Goal: Transaction & Acquisition: Purchase product/service

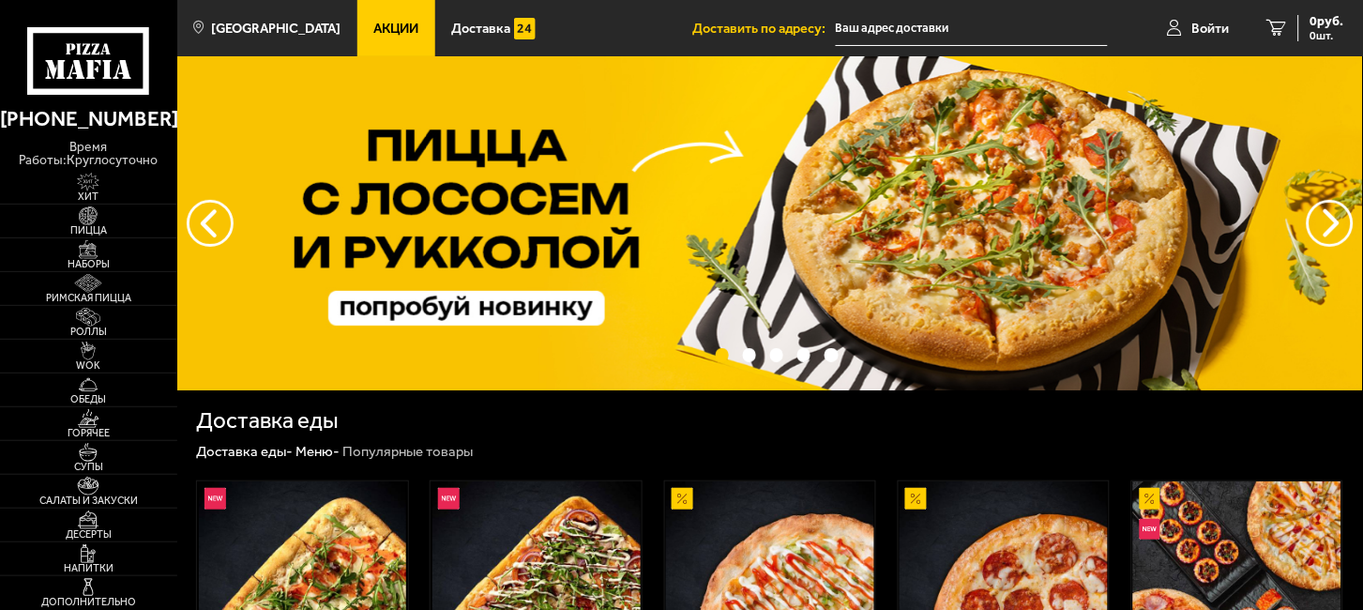
type input "[STREET_ADDRESS]"
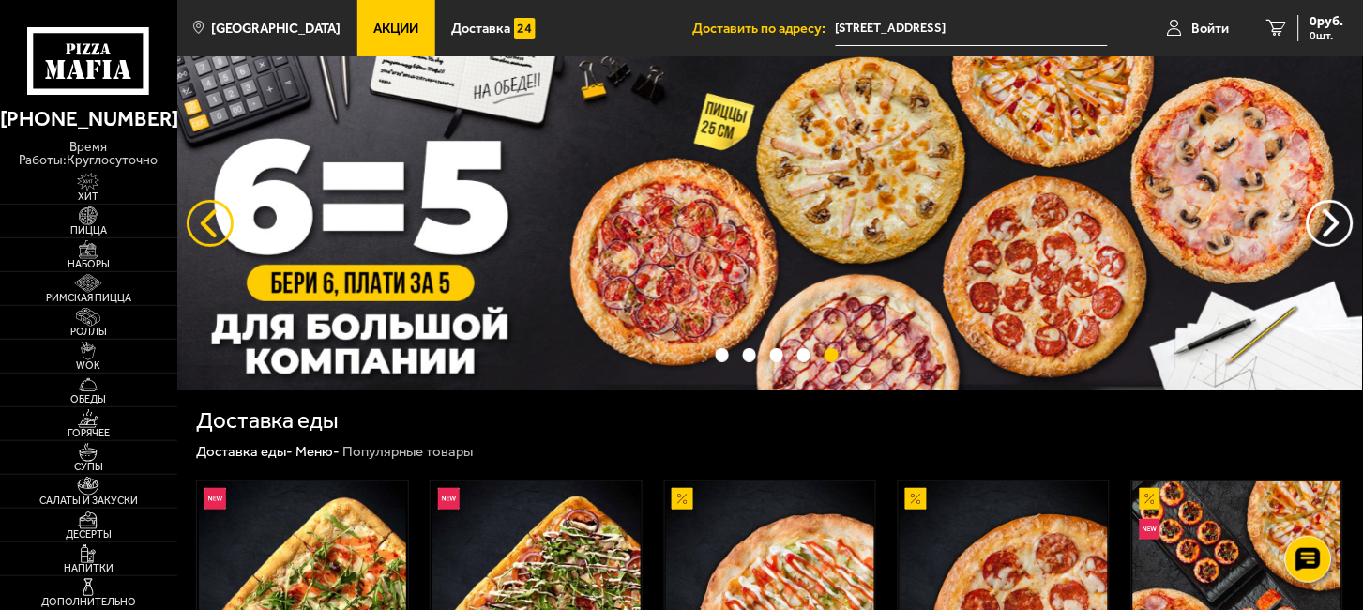
click at [201, 221] on button "следующий" at bounding box center [210, 223] width 47 height 47
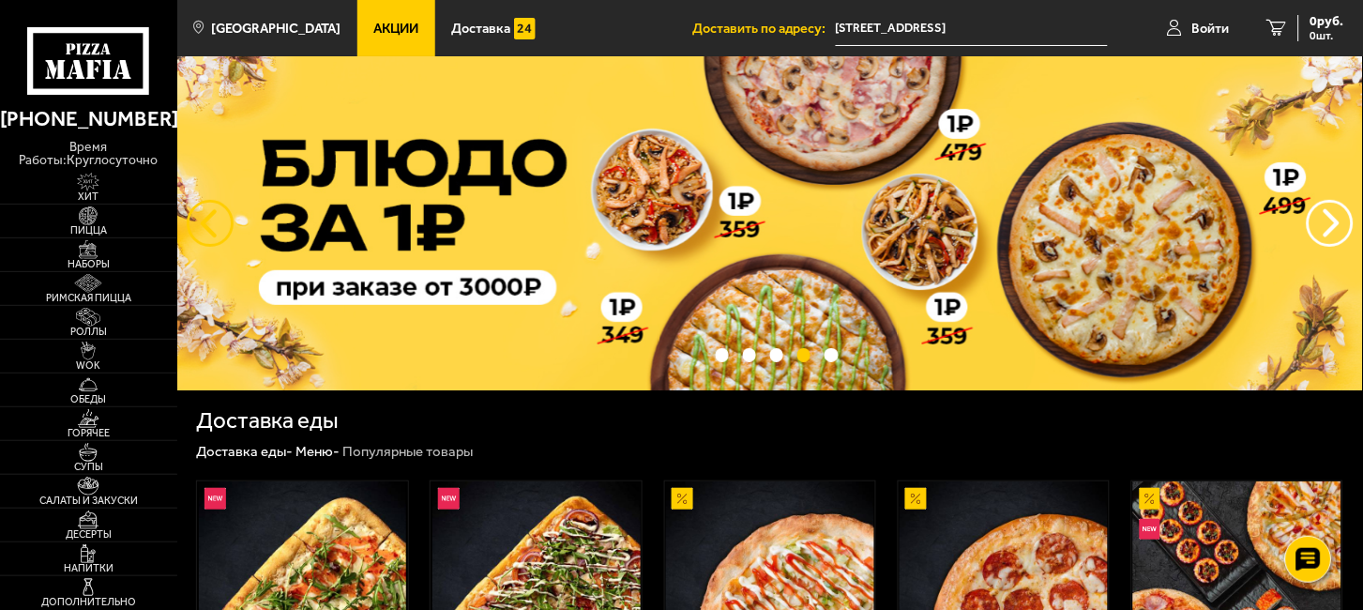
click at [201, 221] on button "следующий" at bounding box center [210, 223] width 47 height 47
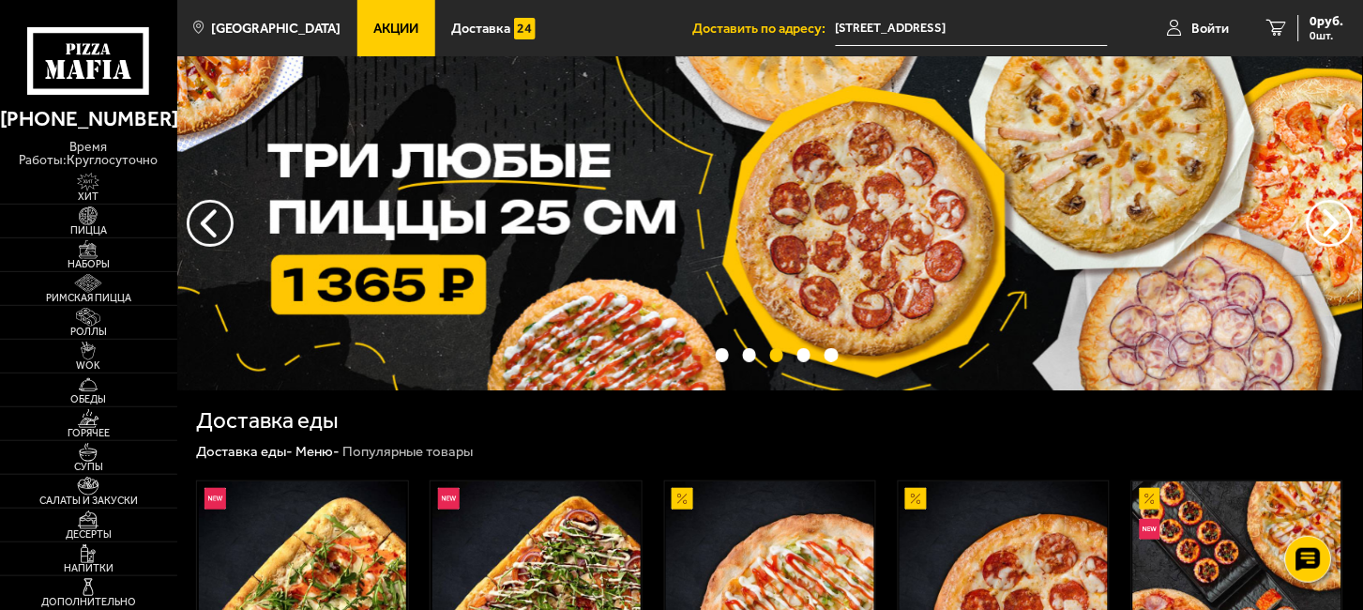
click at [611, 243] on img at bounding box center [770, 223] width 1186 height 334
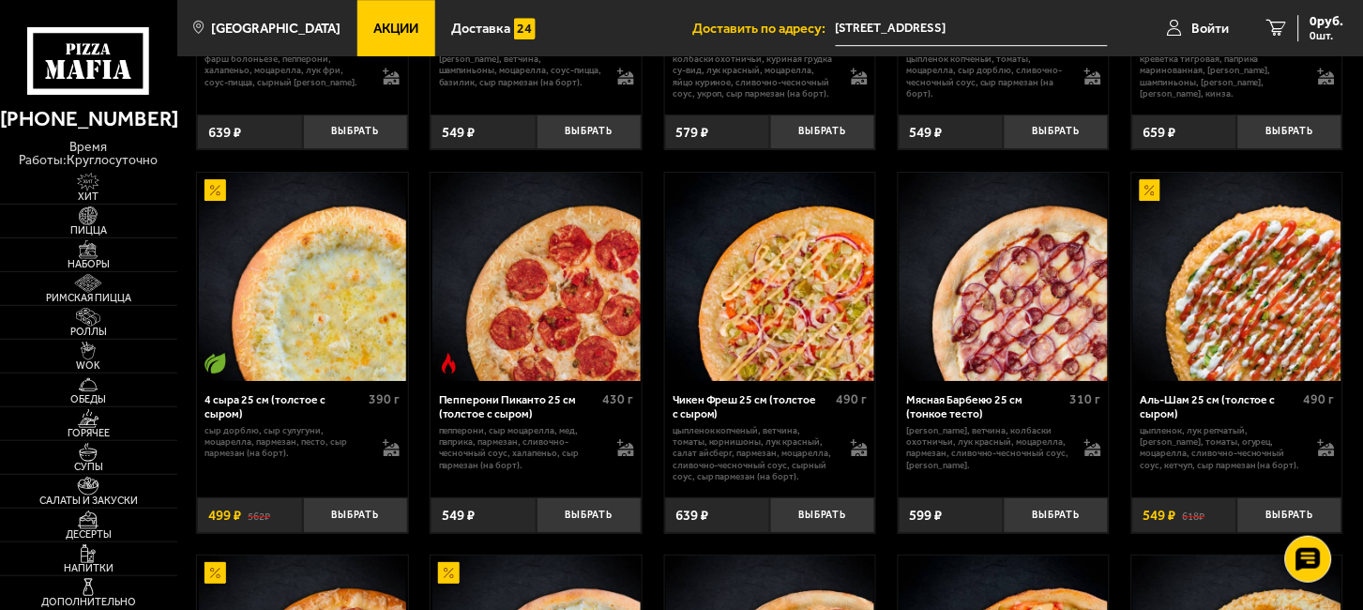
scroll to position [1459, 0]
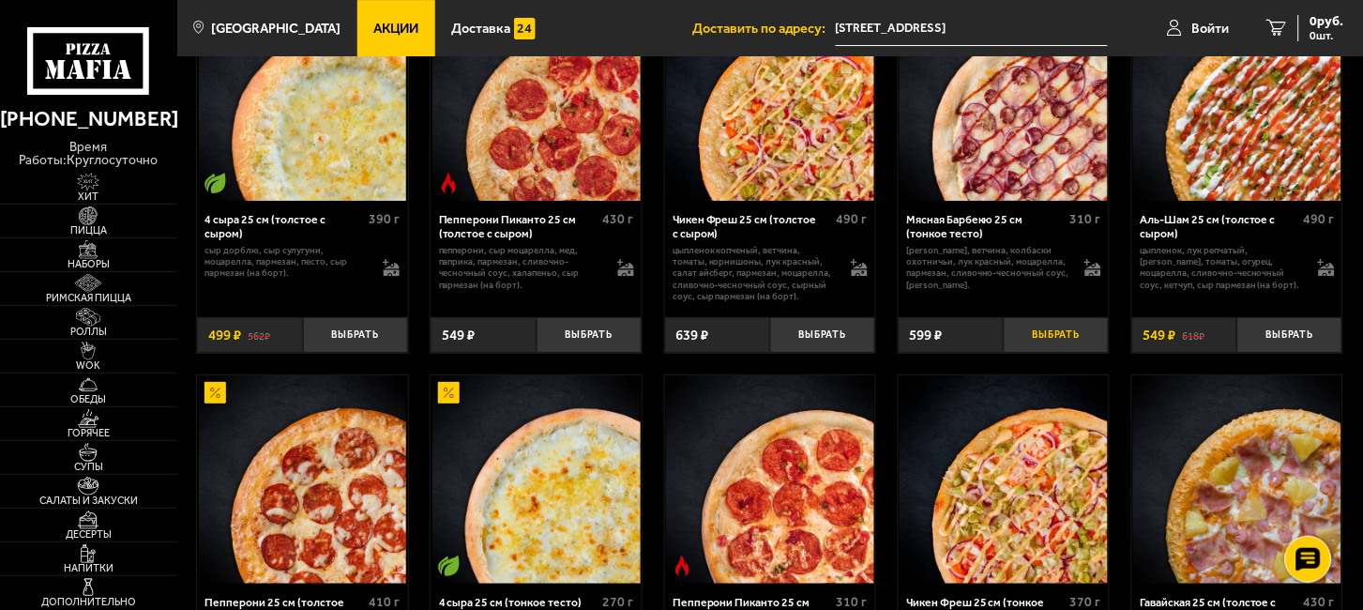
click at [1033, 336] on button "Выбрать" at bounding box center [1056, 334] width 105 height 35
click at [1297, 341] on button "Выбрать" at bounding box center [1289, 334] width 105 height 35
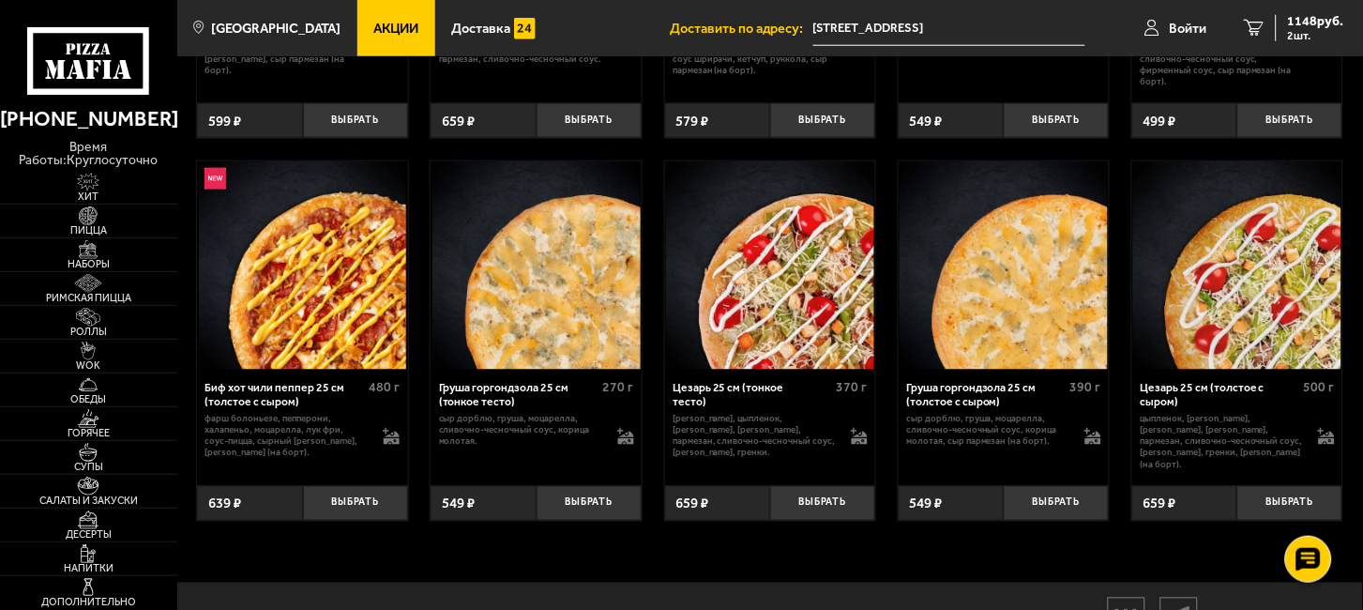
scroll to position [5211, 0]
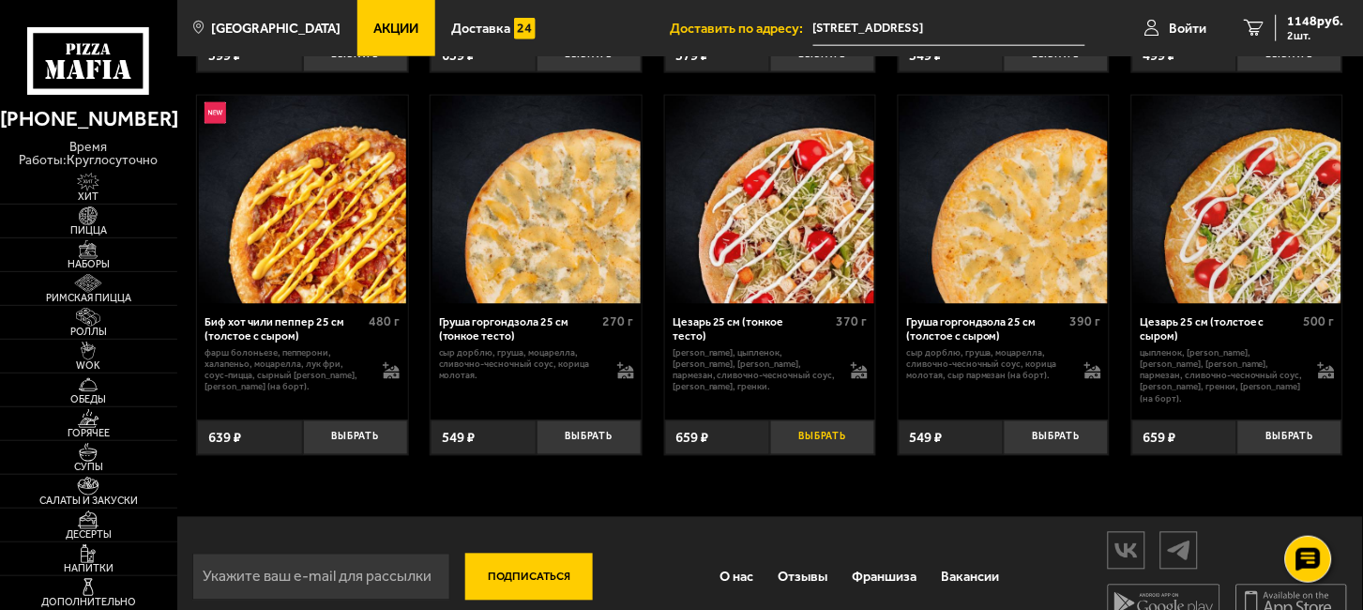
click at [818, 455] on button "Выбрать" at bounding box center [822, 437] width 105 height 35
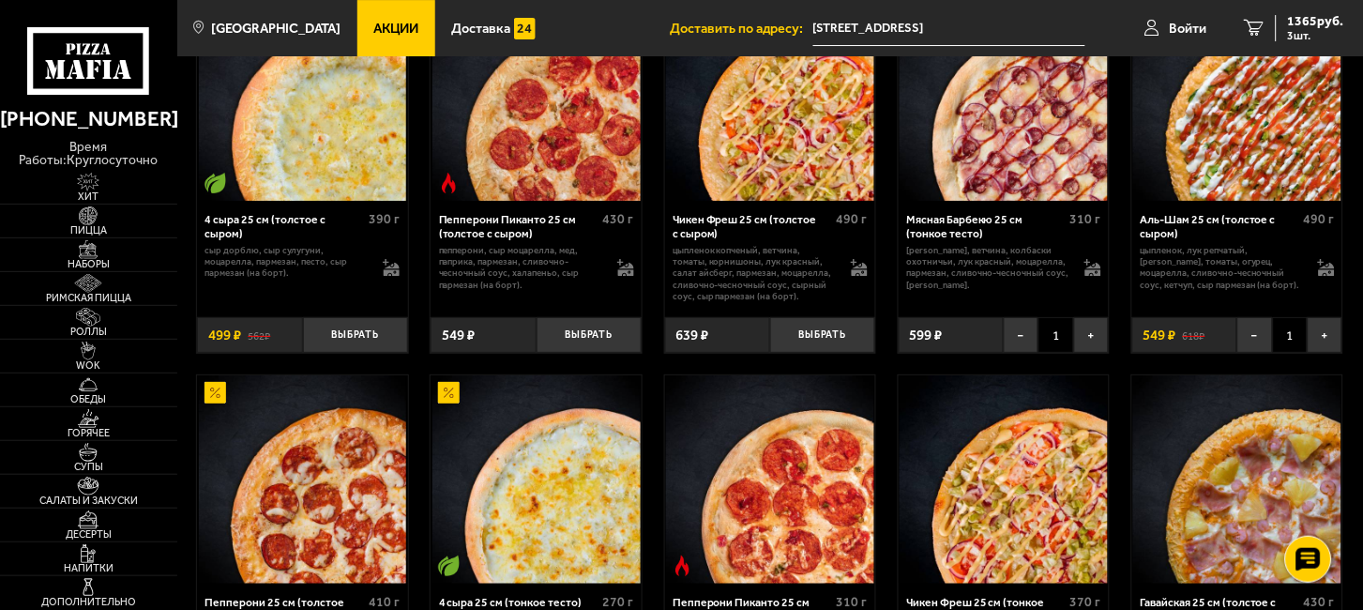
scroll to position [0, 0]
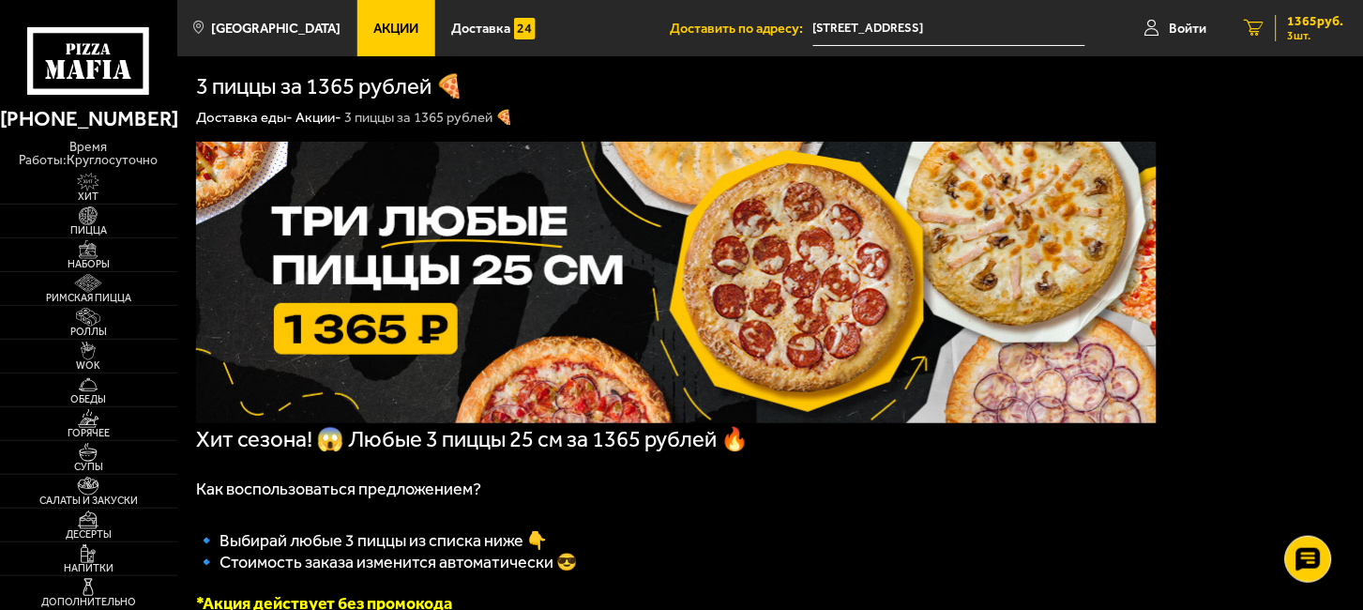
click at [1309, 20] on span "1365 руб." at bounding box center [1316, 21] width 56 height 13
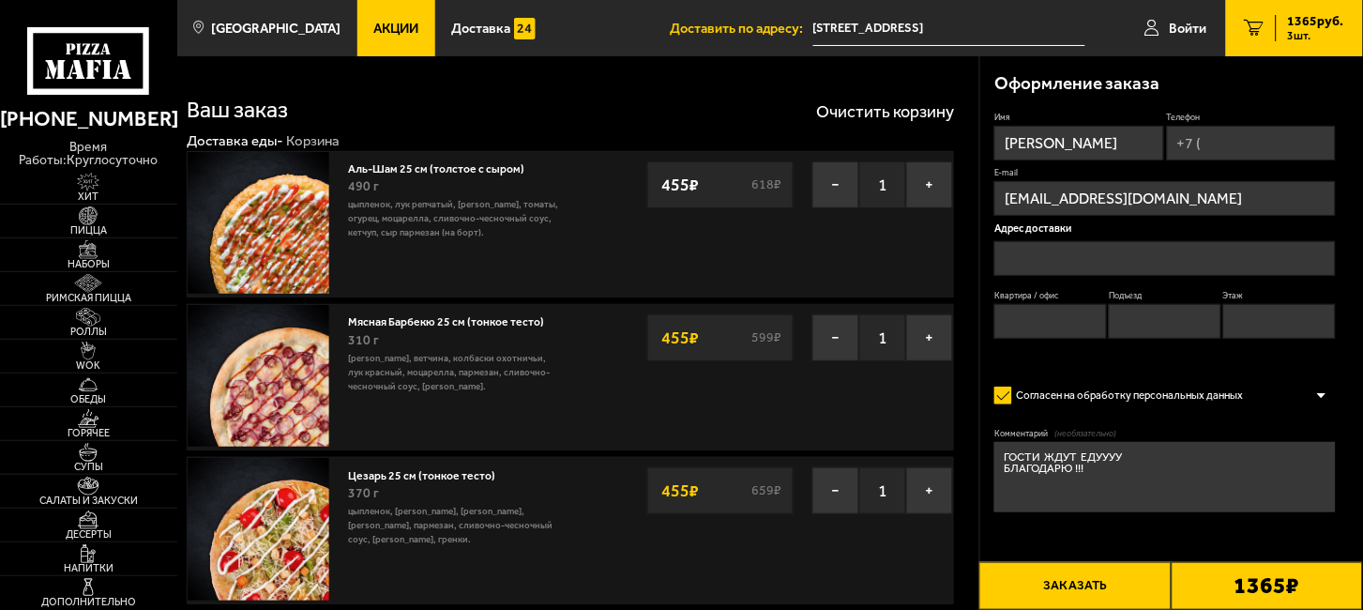
type input "[STREET_ADDRESS]"
click at [833, 188] on button "−" at bounding box center [835, 184] width 47 height 47
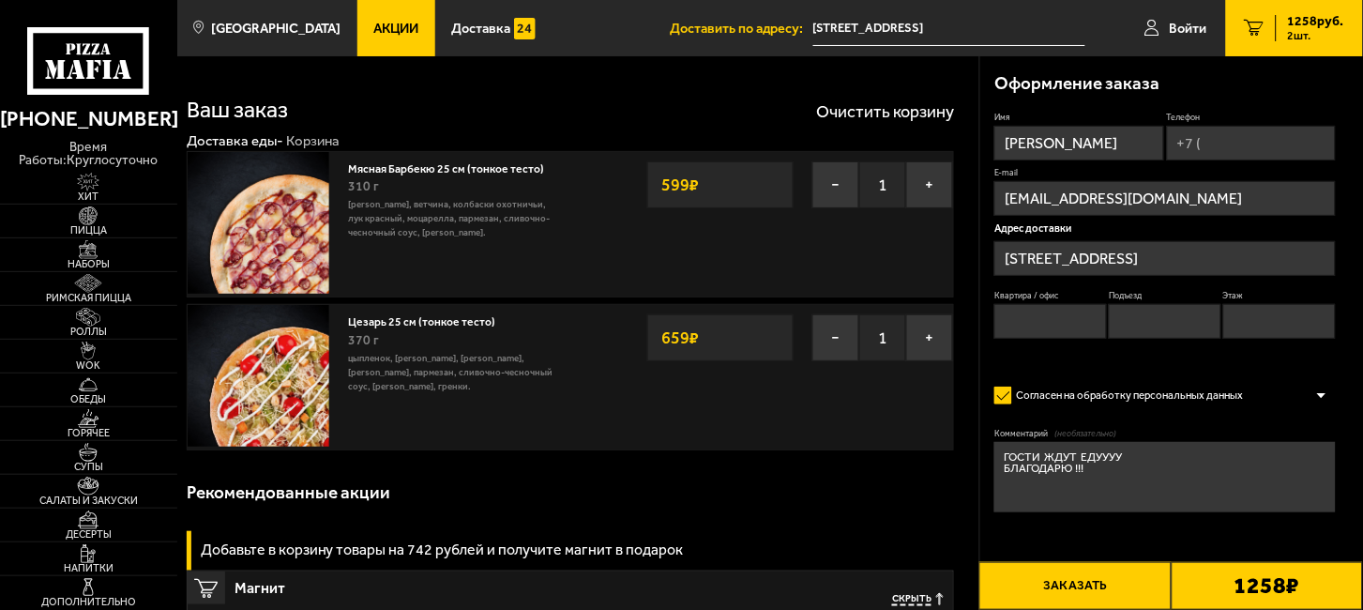
click at [828, 190] on button "−" at bounding box center [835, 184] width 47 height 47
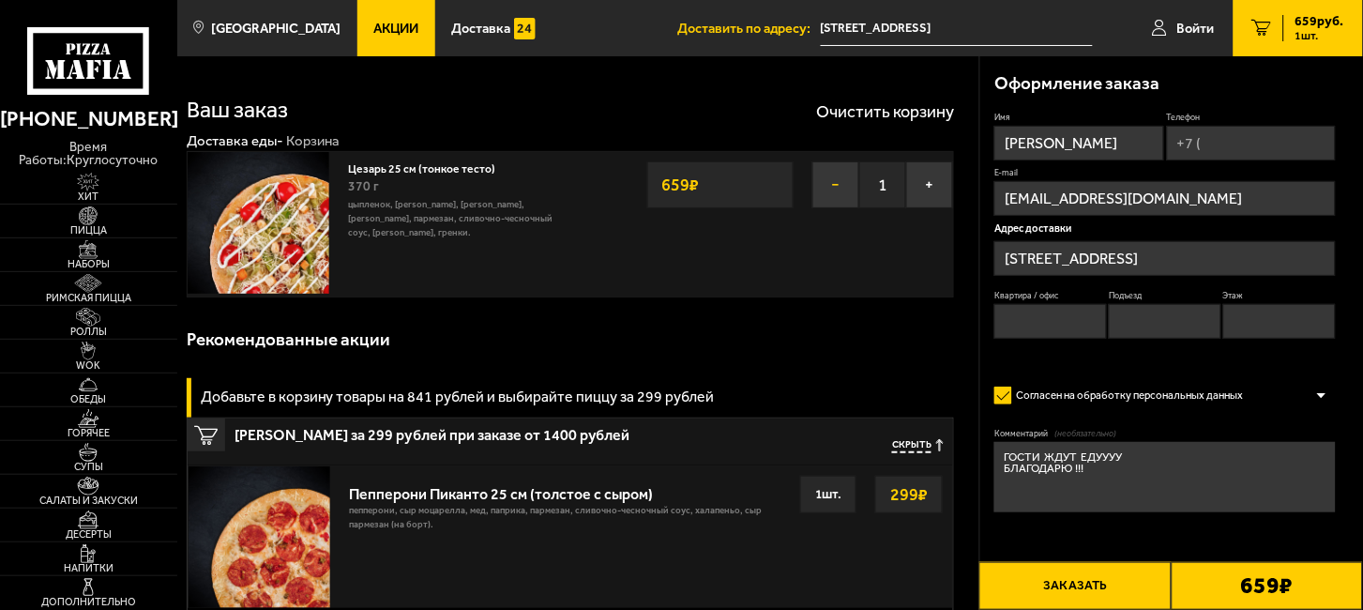
click at [835, 187] on button "−" at bounding box center [835, 184] width 47 height 47
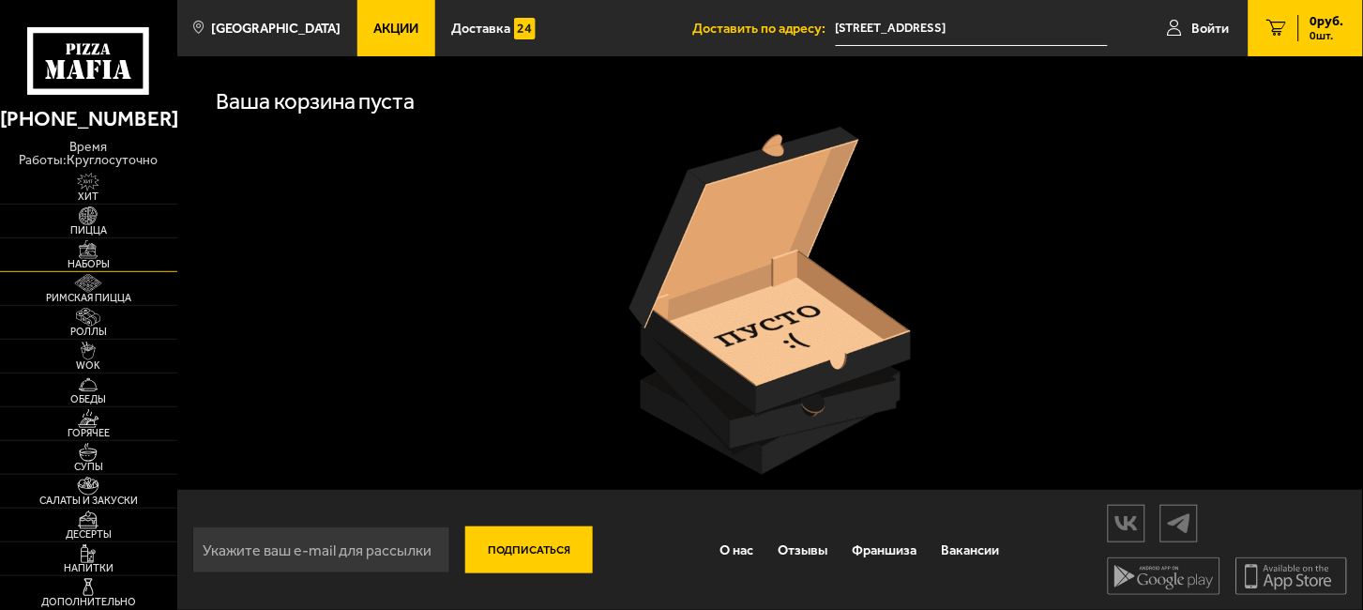
click at [79, 255] on img at bounding box center [88, 249] width 54 height 19
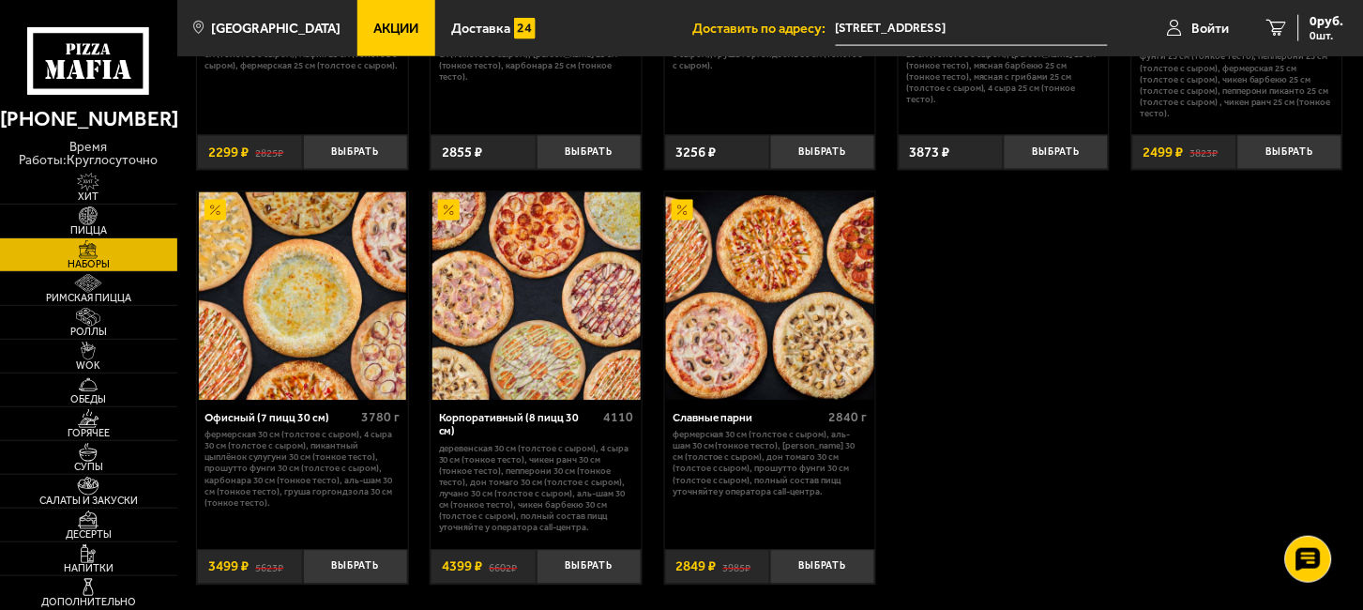
scroll to position [1911, 0]
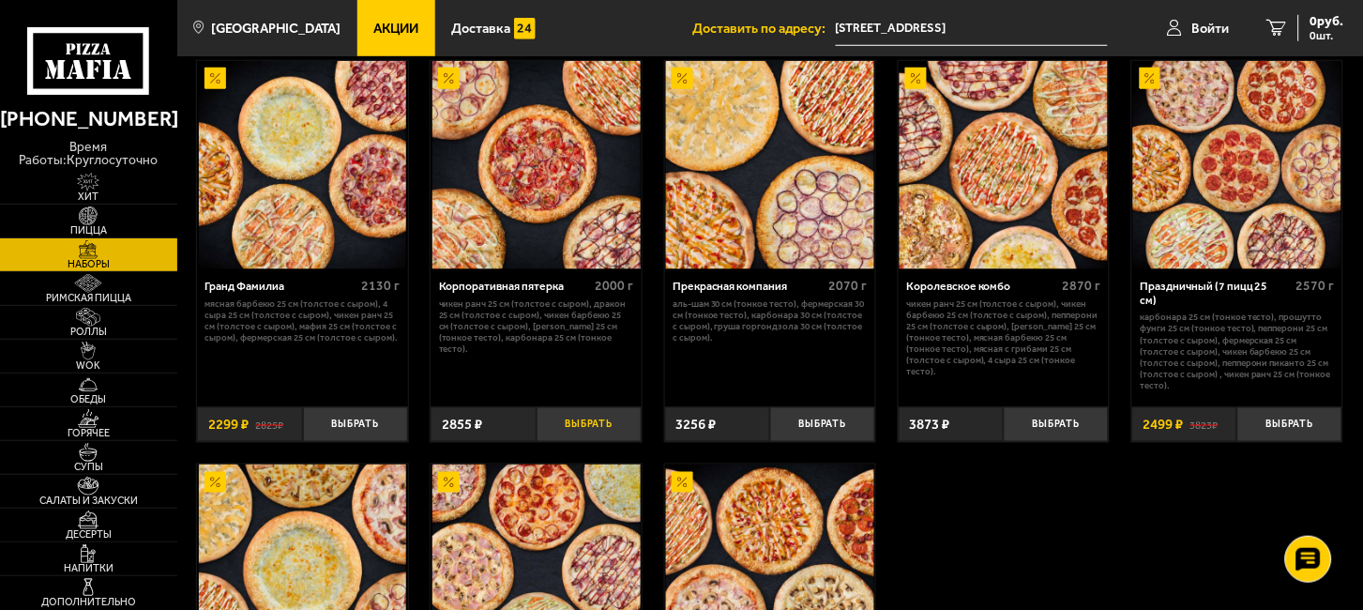
click at [590, 419] on button "Выбрать" at bounding box center [589, 424] width 105 height 35
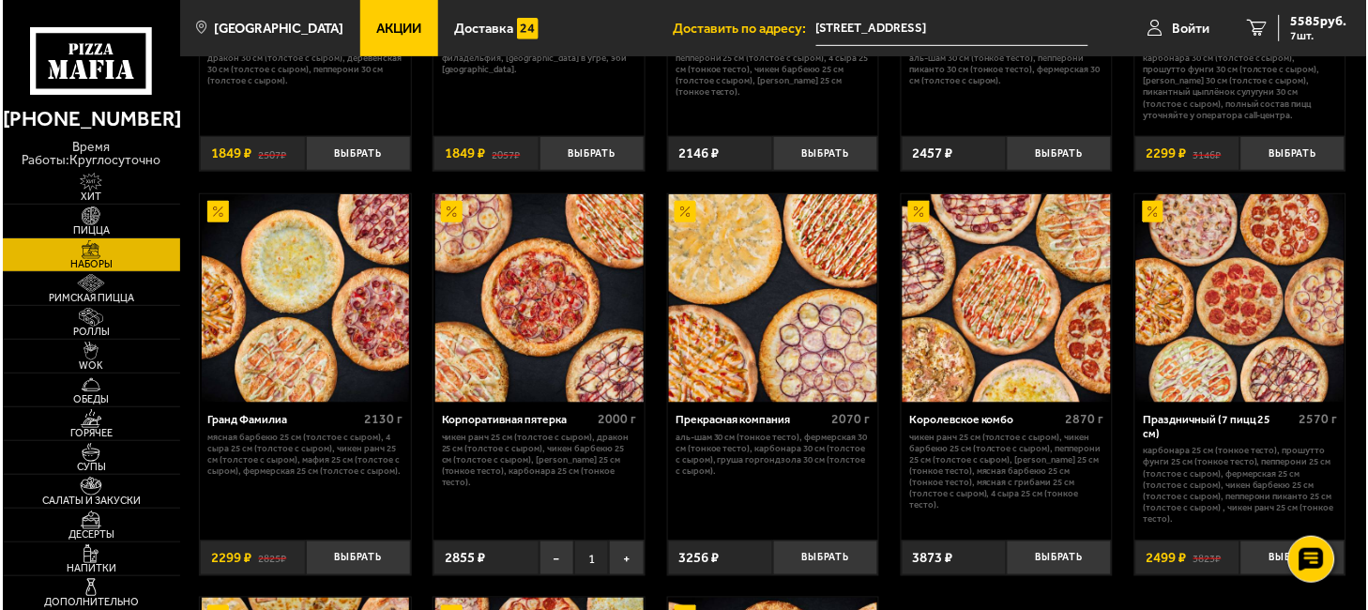
scroll to position [1703, 0]
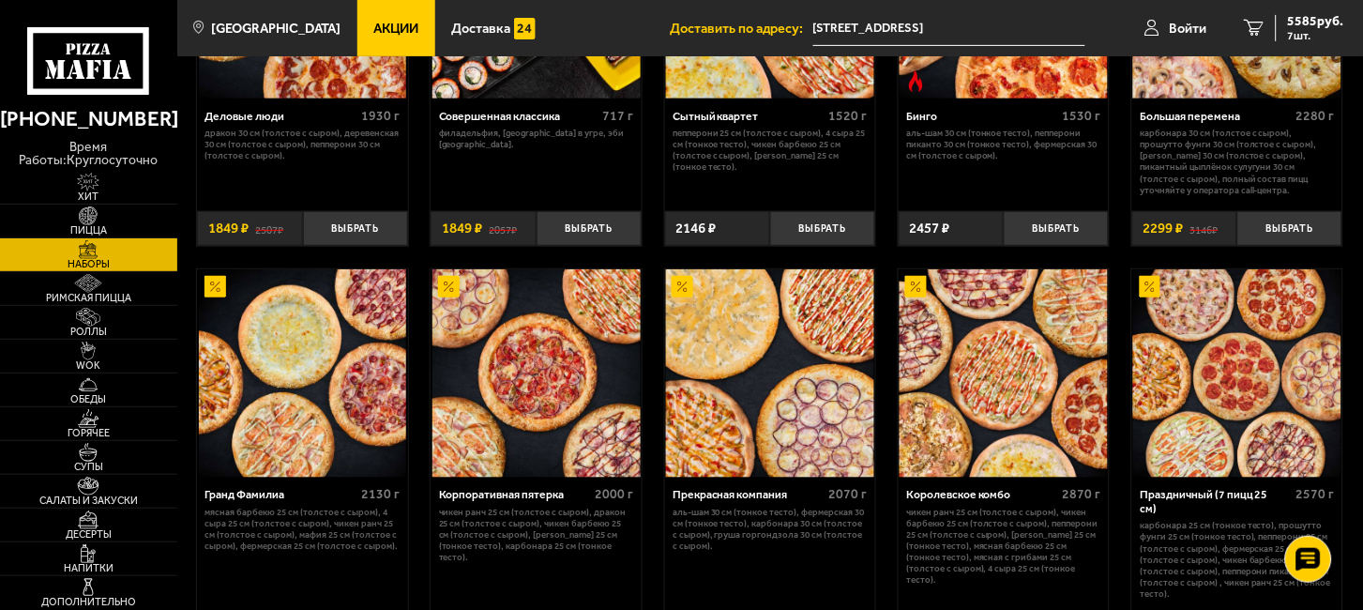
click at [531, 383] on img at bounding box center [536, 373] width 208 height 208
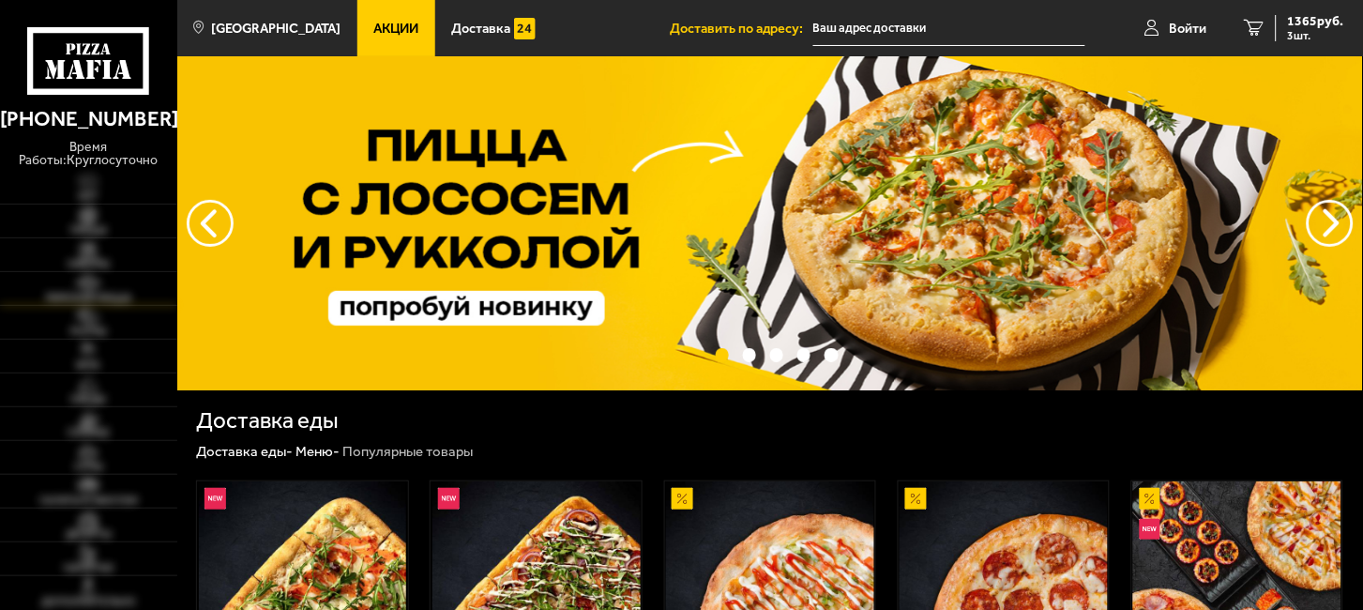
type input "[STREET_ADDRESS]"
click at [373, 22] on span "Акции" at bounding box center [395, 29] width 45 height 14
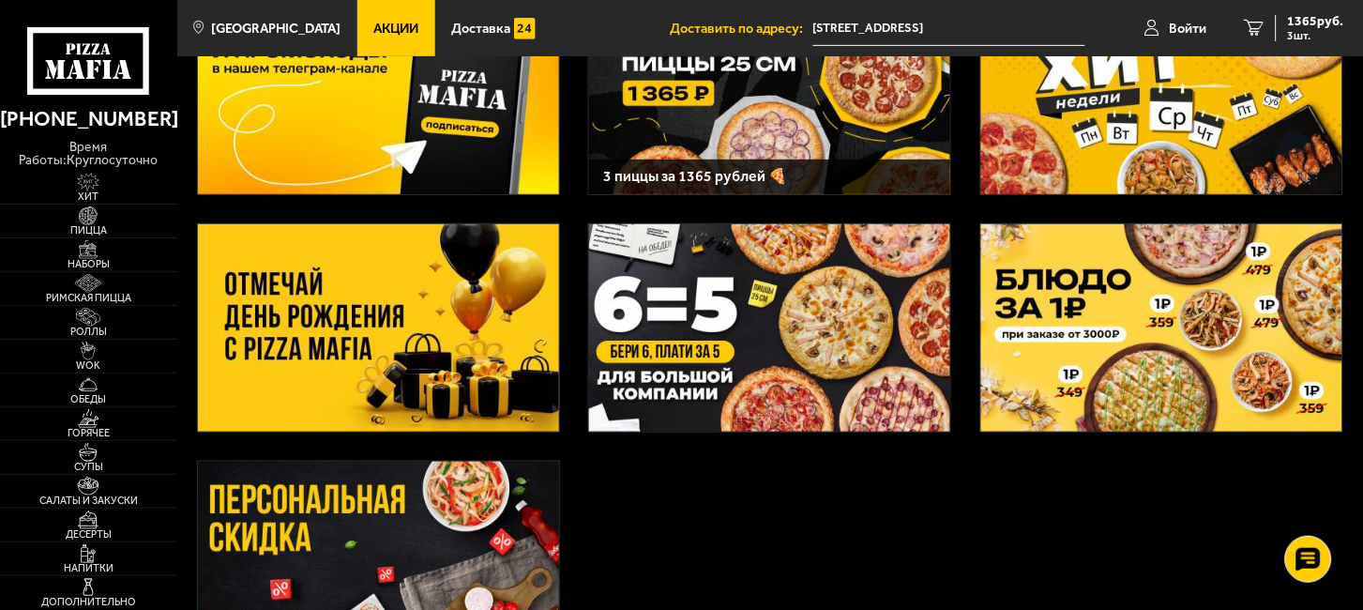
scroll to position [207, 0]
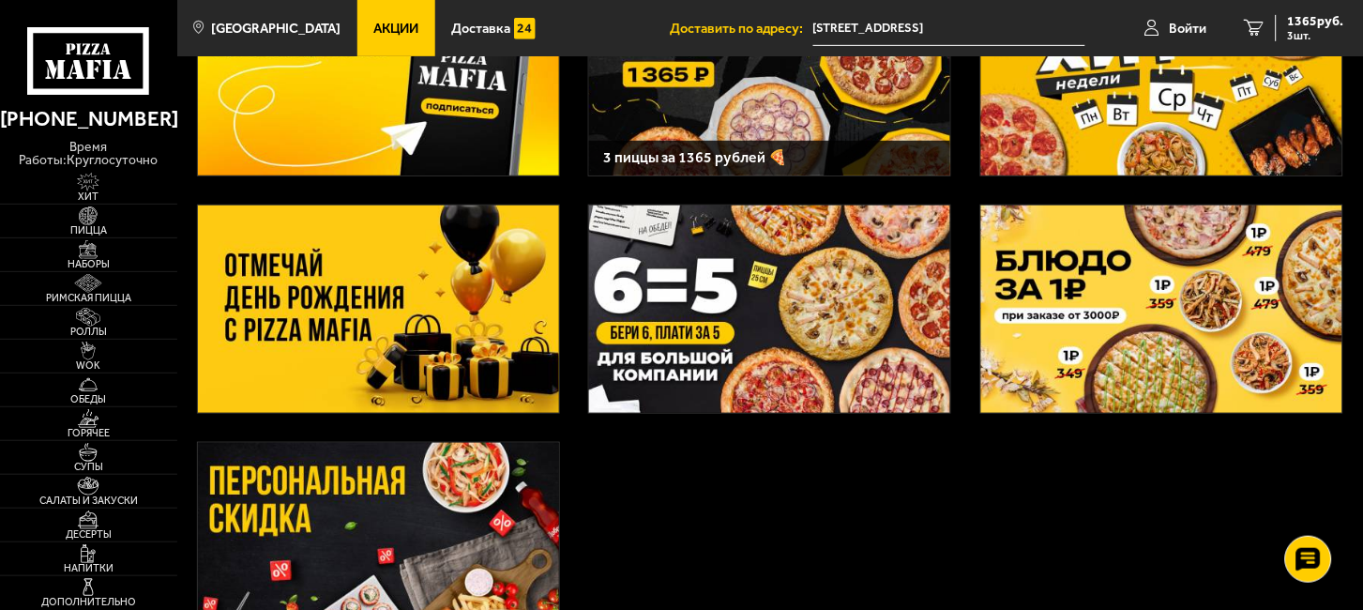
click at [769, 281] on img at bounding box center [769, 308] width 361 height 207
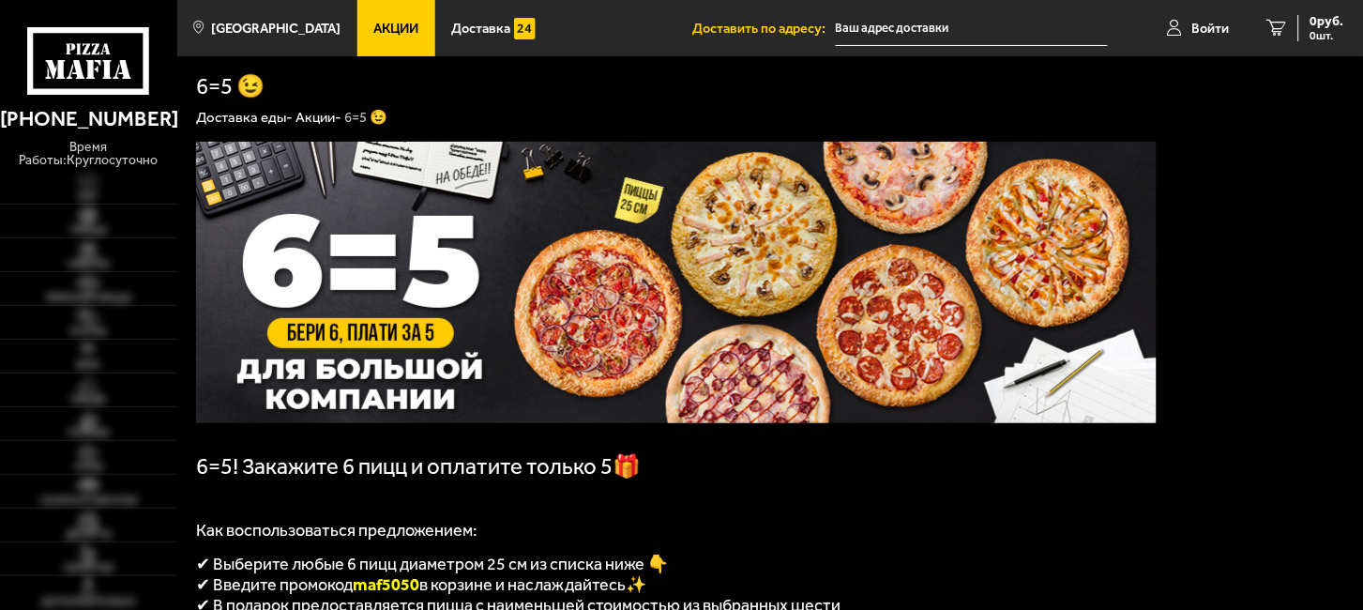
type input "Купчинская улица, 24, подъезд 4"
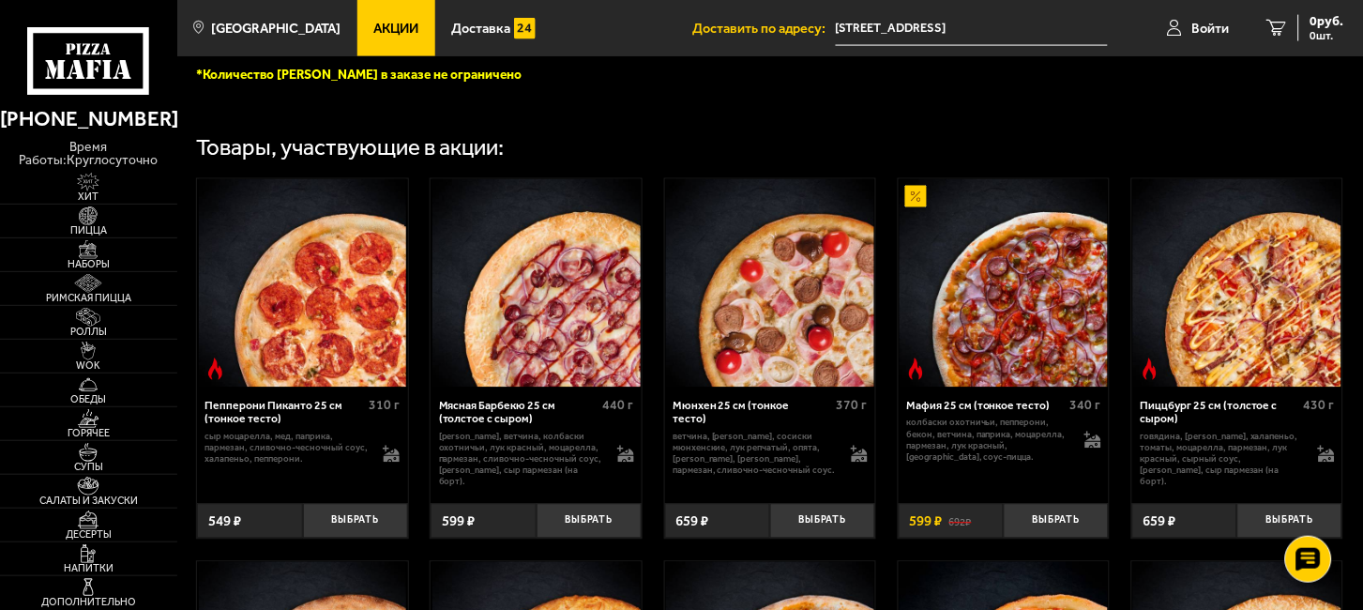
scroll to position [833, 0]
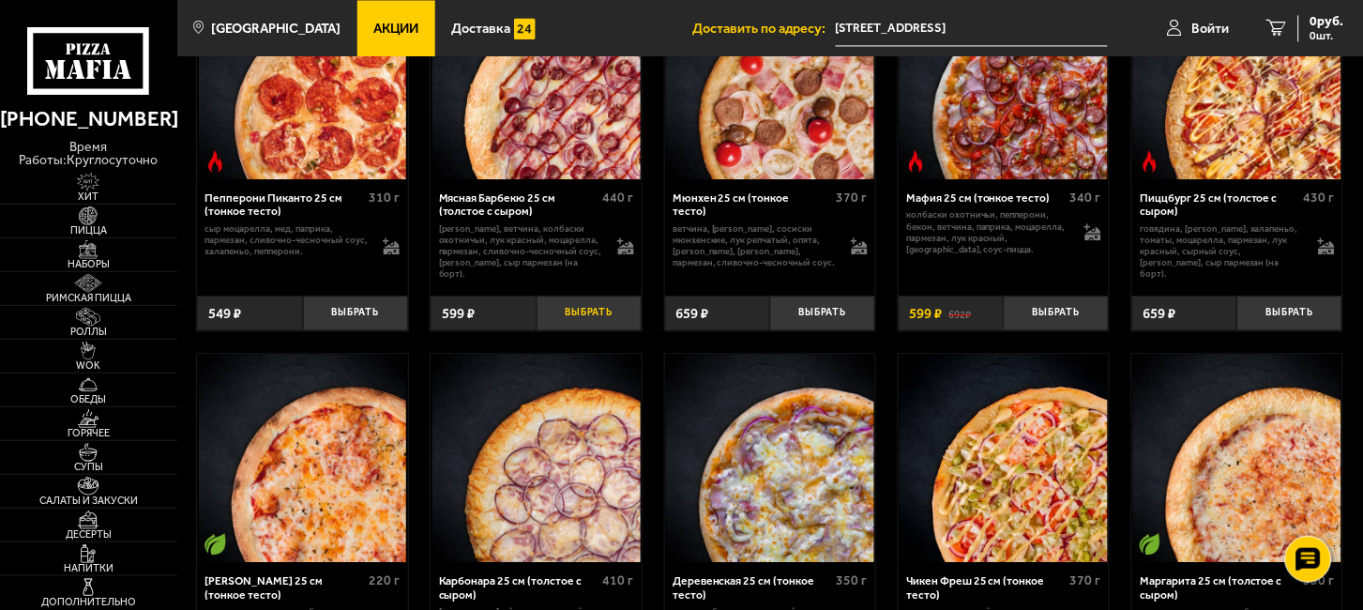
click at [583, 309] on button "Выбрать" at bounding box center [589, 313] width 105 height 35
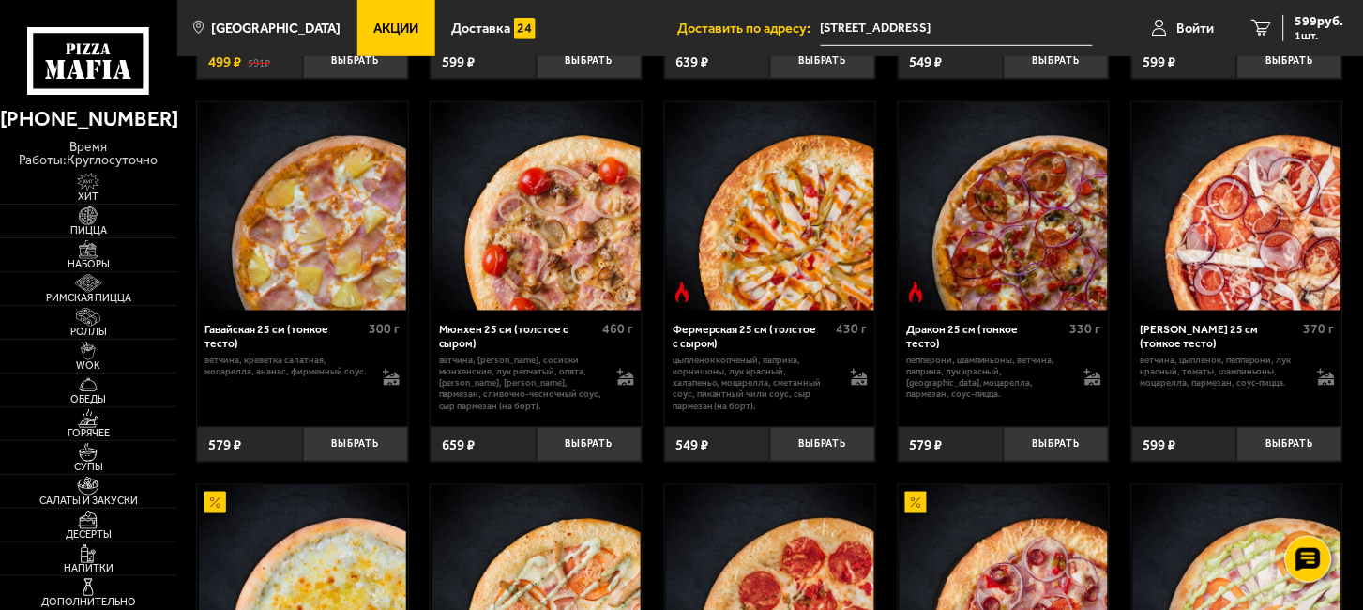
scroll to position [1876, 0]
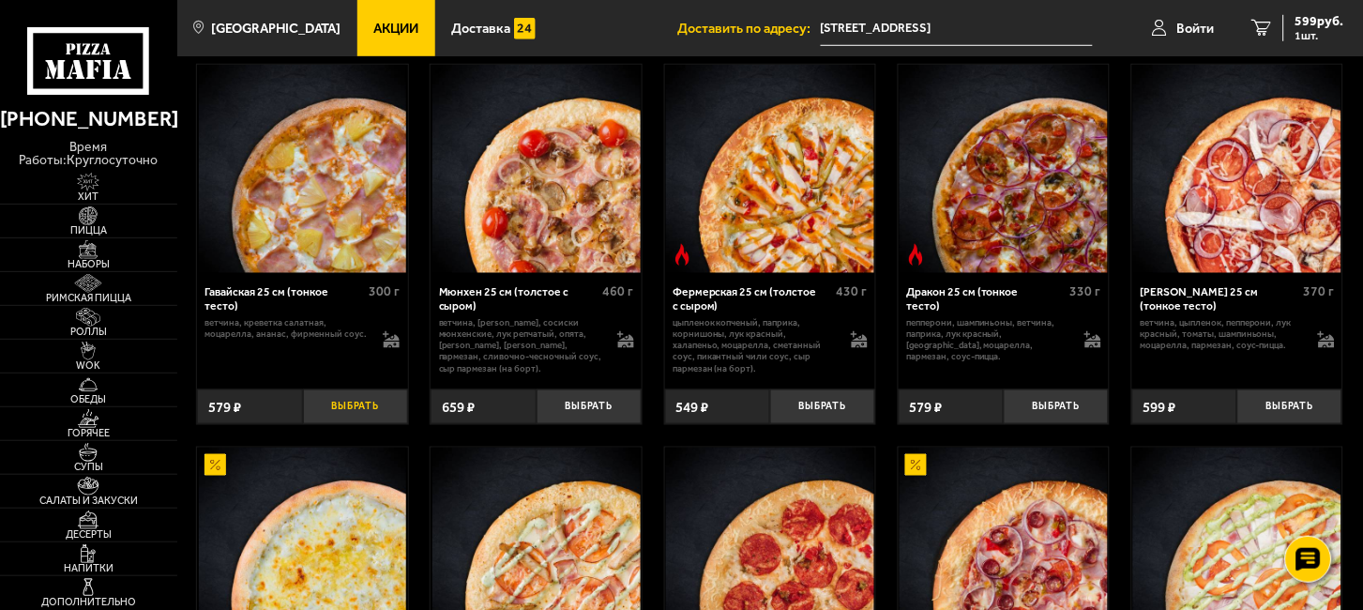
click at [336, 407] on button "Выбрать" at bounding box center [355, 406] width 105 height 35
click at [315, 409] on button "−" at bounding box center [320, 406] width 35 height 35
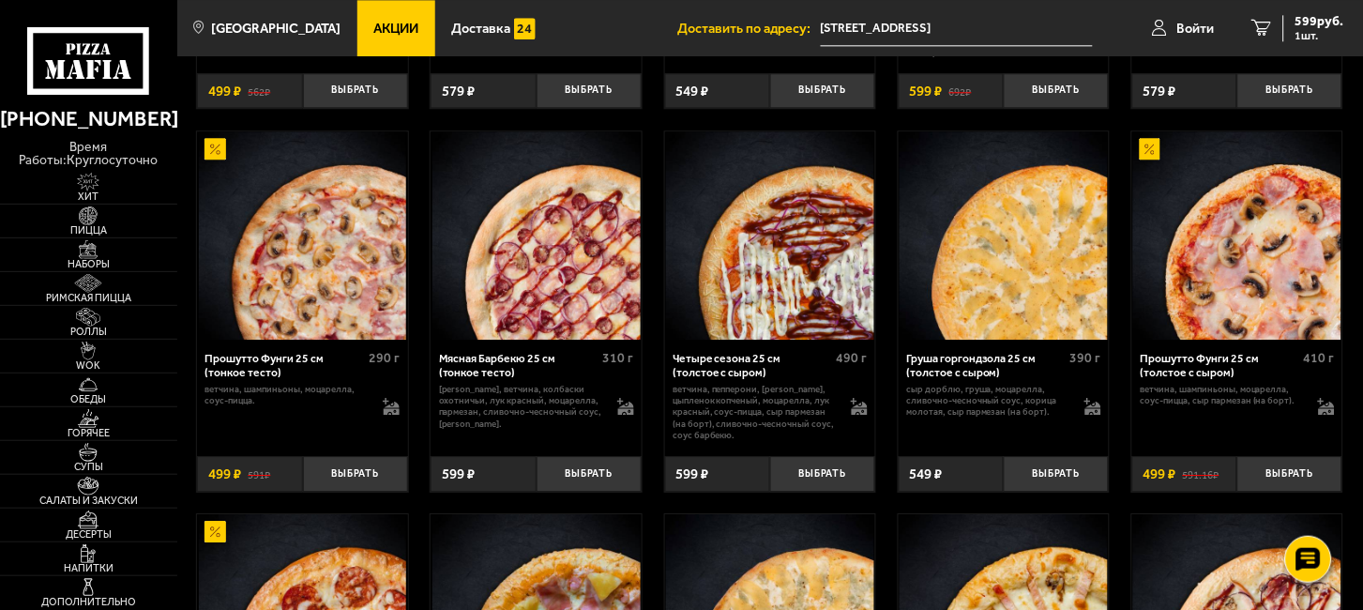
scroll to position [2501, 0]
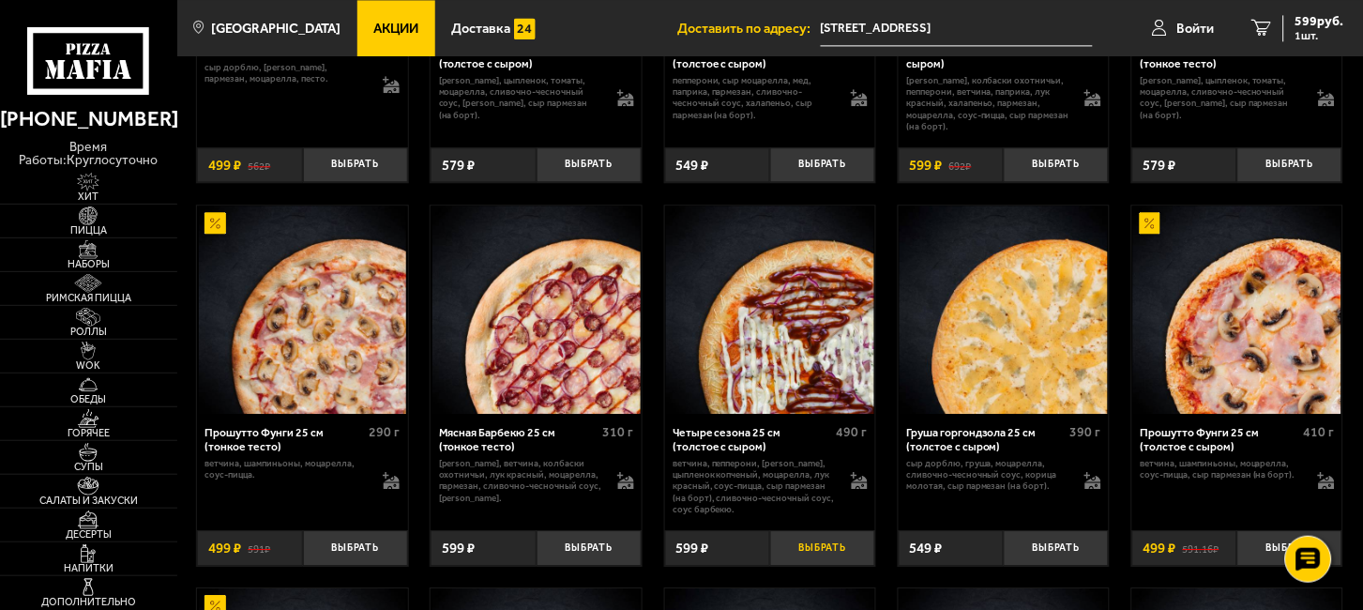
click at [833, 548] on button "Выбрать" at bounding box center [822, 547] width 105 height 35
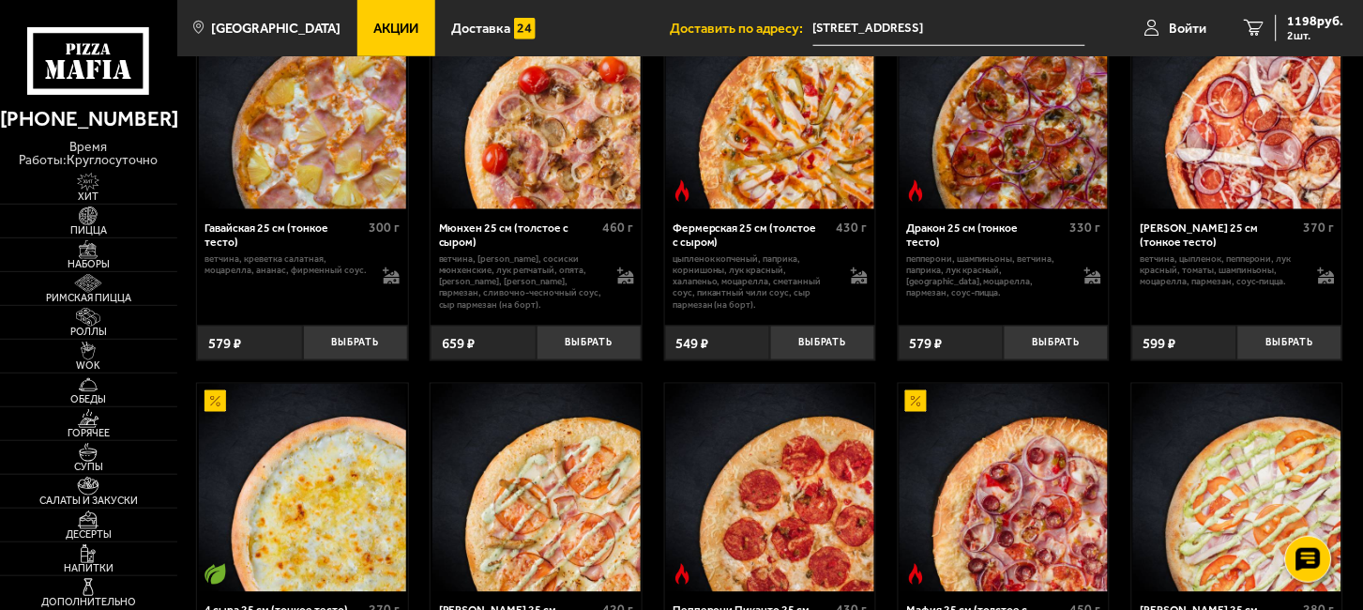
scroll to position [1876, 0]
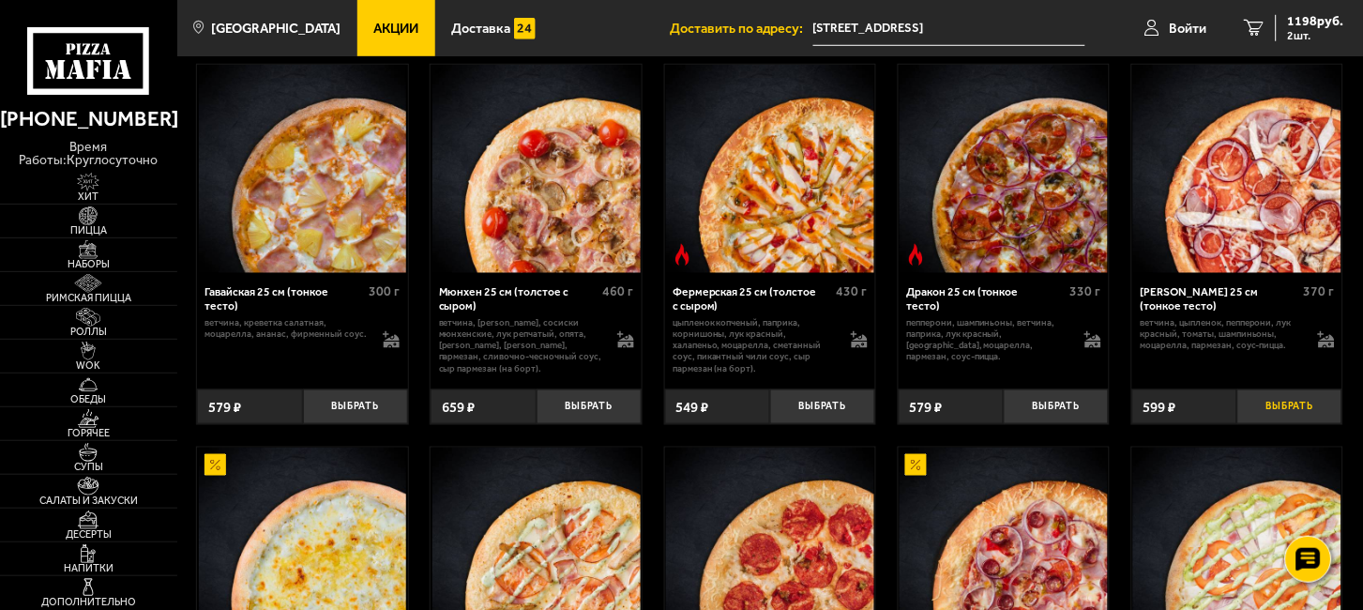
click at [1304, 406] on button "Выбрать" at bounding box center [1289, 406] width 105 height 35
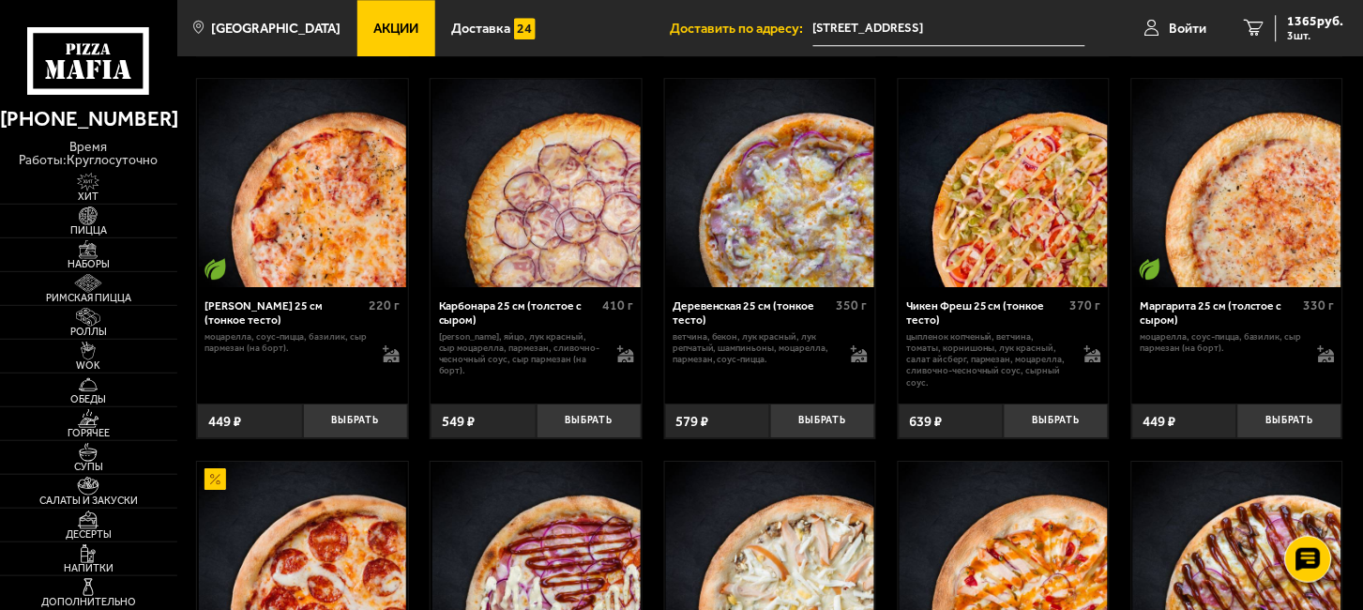
scroll to position [1042, 0]
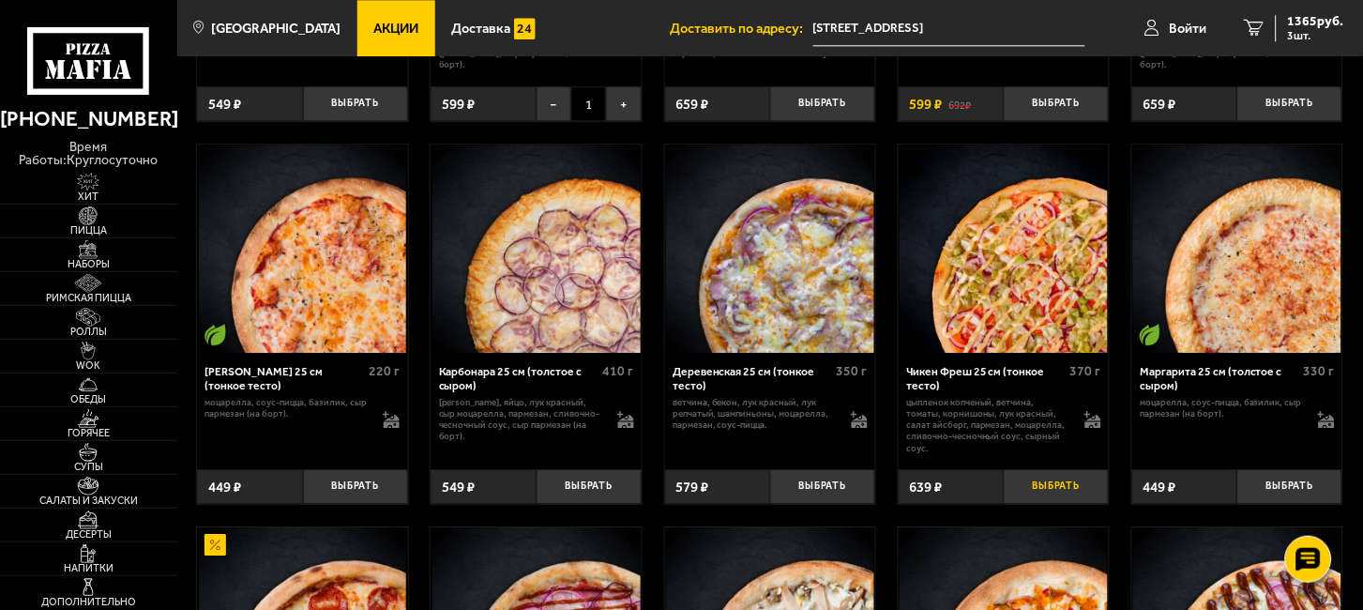
click at [1053, 483] on button "Выбрать" at bounding box center [1056, 486] width 105 height 35
click at [823, 478] on button "Выбрать" at bounding box center [822, 486] width 105 height 35
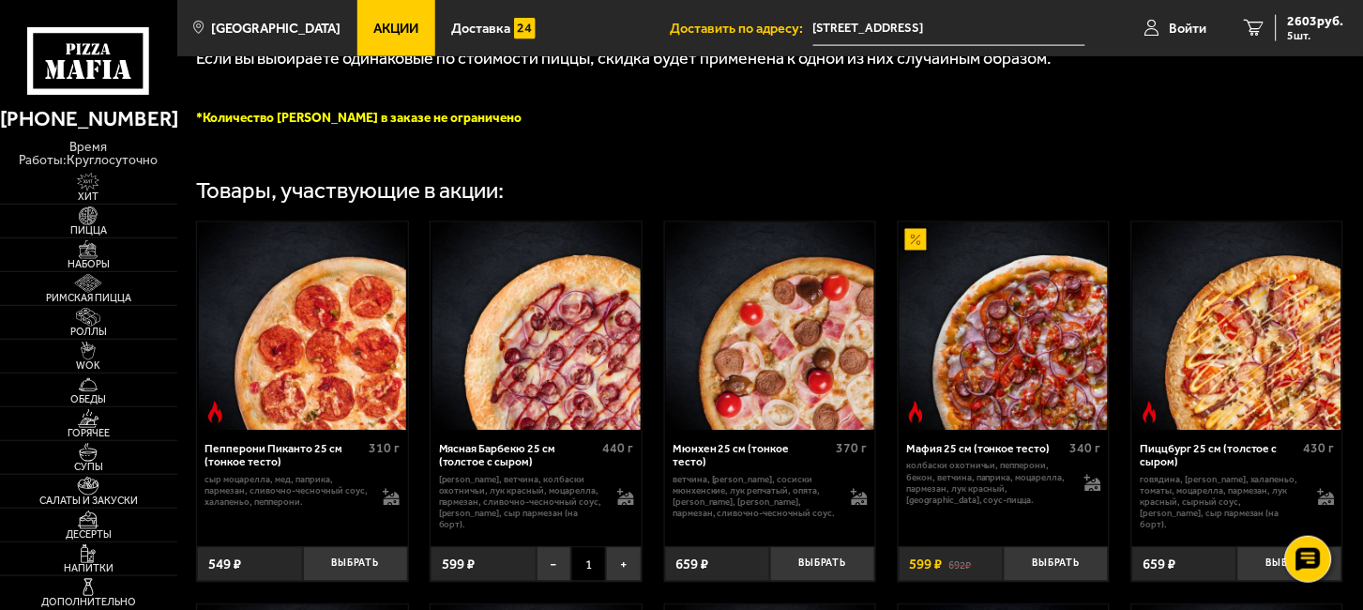
scroll to position [625, 0]
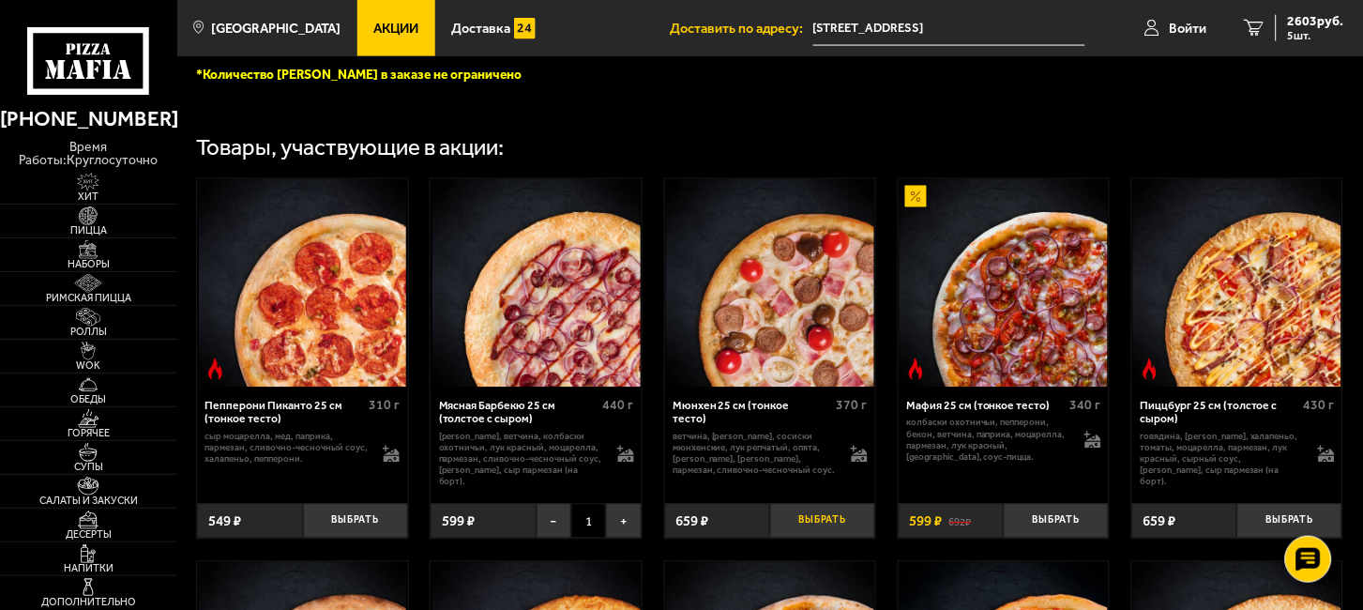
click at [829, 515] on button "Выбрать" at bounding box center [822, 521] width 105 height 35
click at [1064, 513] on button "Выбрать" at bounding box center [1056, 521] width 105 height 35
click at [1016, 514] on button "−" at bounding box center [1021, 521] width 35 height 35
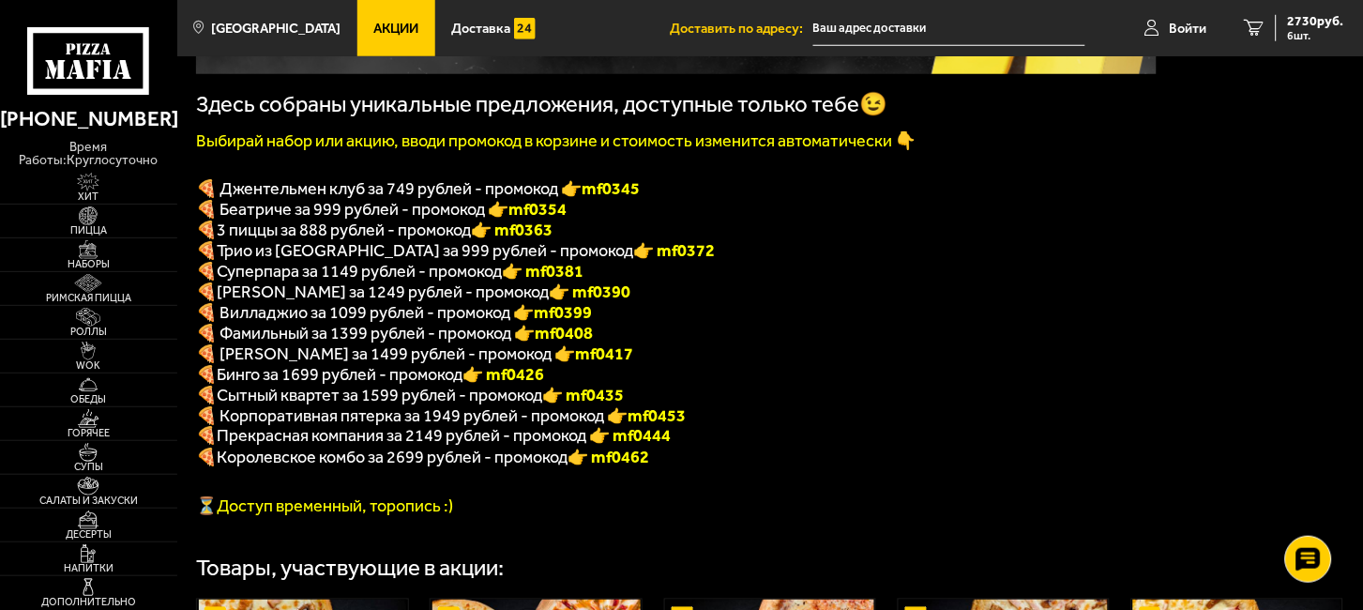
scroll to position [417, 0]
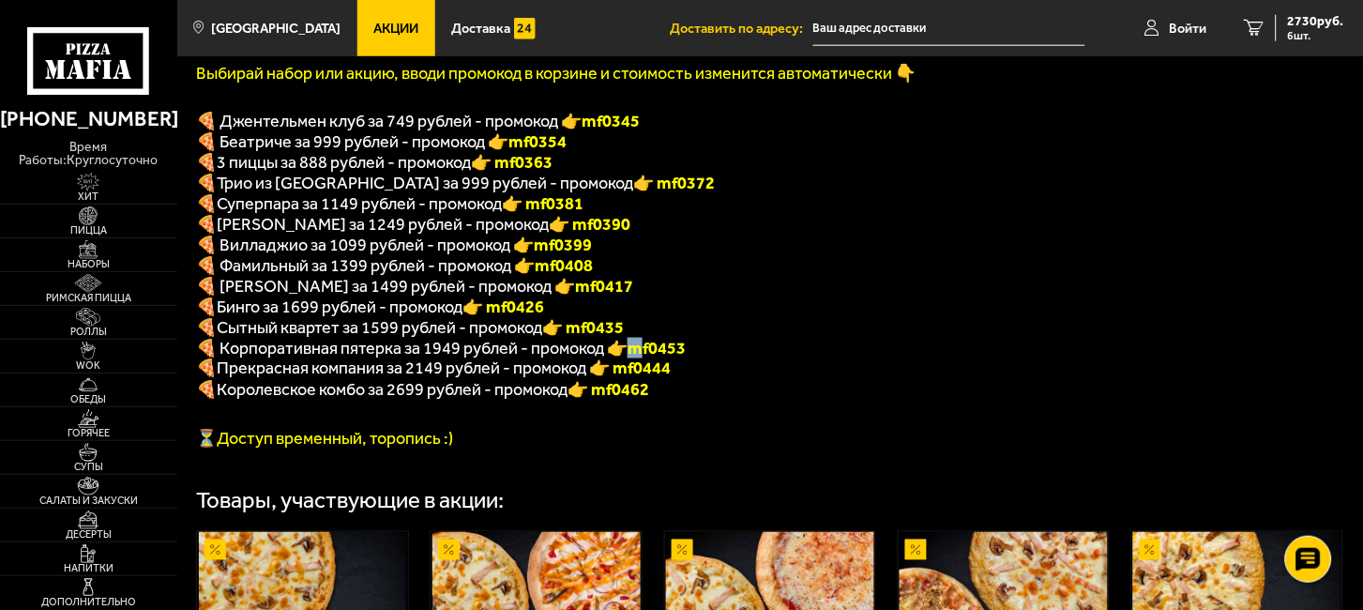
drag, startPoint x: 635, startPoint y: 358, endPoint x: 688, endPoint y: 360, distance: 52.6
click at [686, 358] on b "mf0453" at bounding box center [657, 348] width 58 height 21
click at [692, 353] on p "🍕 Корпоративная пятерка за 1949 рублей - промокод 👉 mf0453" at bounding box center [676, 348] width 961 height 21
drag, startPoint x: 691, startPoint y: 356, endPoint x: 633, endPoint y: 354, distance: 58.2
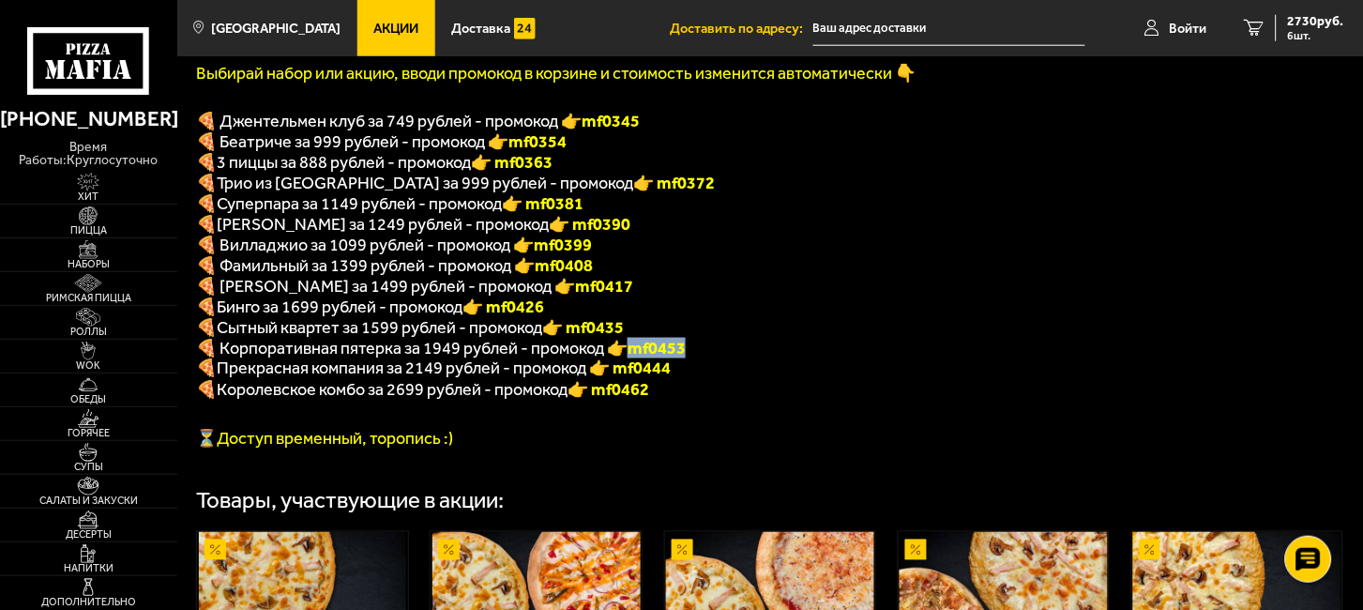
click at [633, 354] on p "🍕 Корпоративная пятерка за 1949 рублей - промокод 👉 mf0453" at bounding box center [676, 348] width 961 height 21
copy b "mf0453"
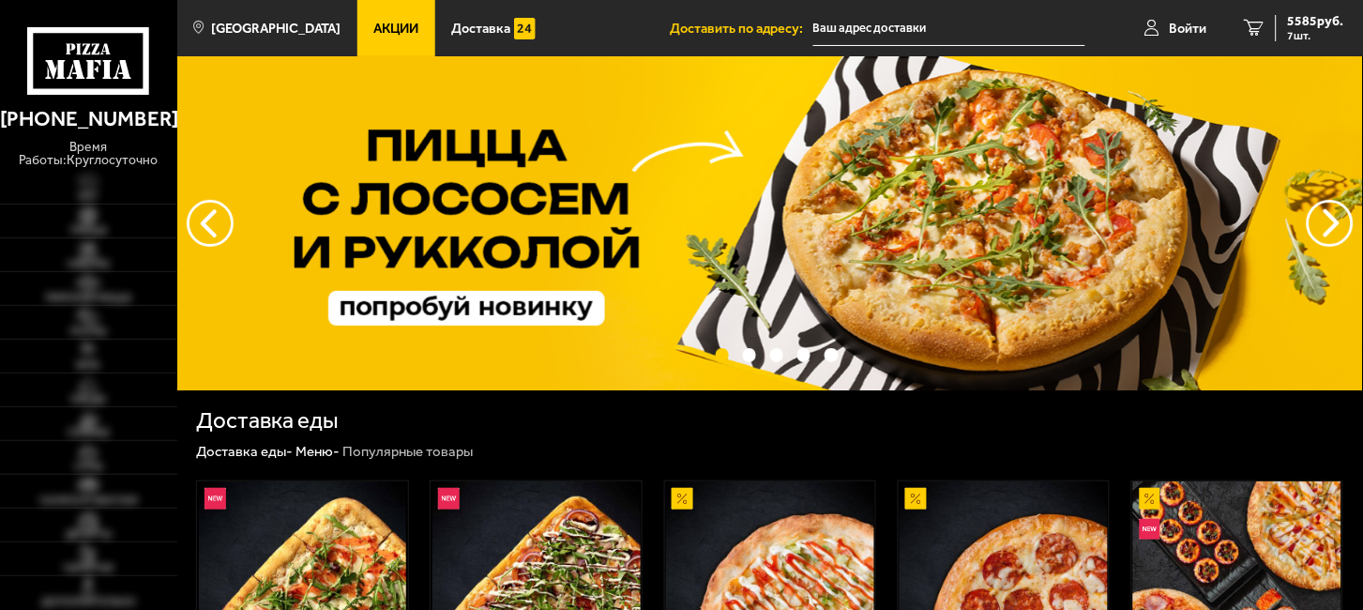
type input "[STREET_ADDRESS]"
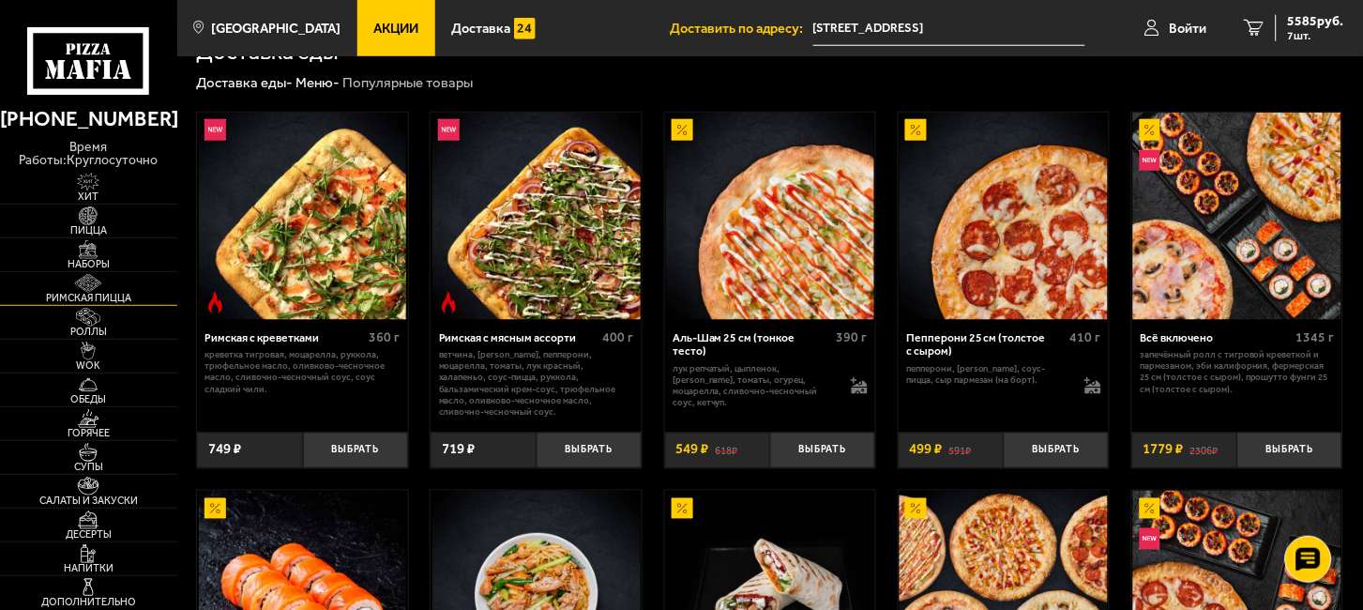
scroll to position [417, 0]
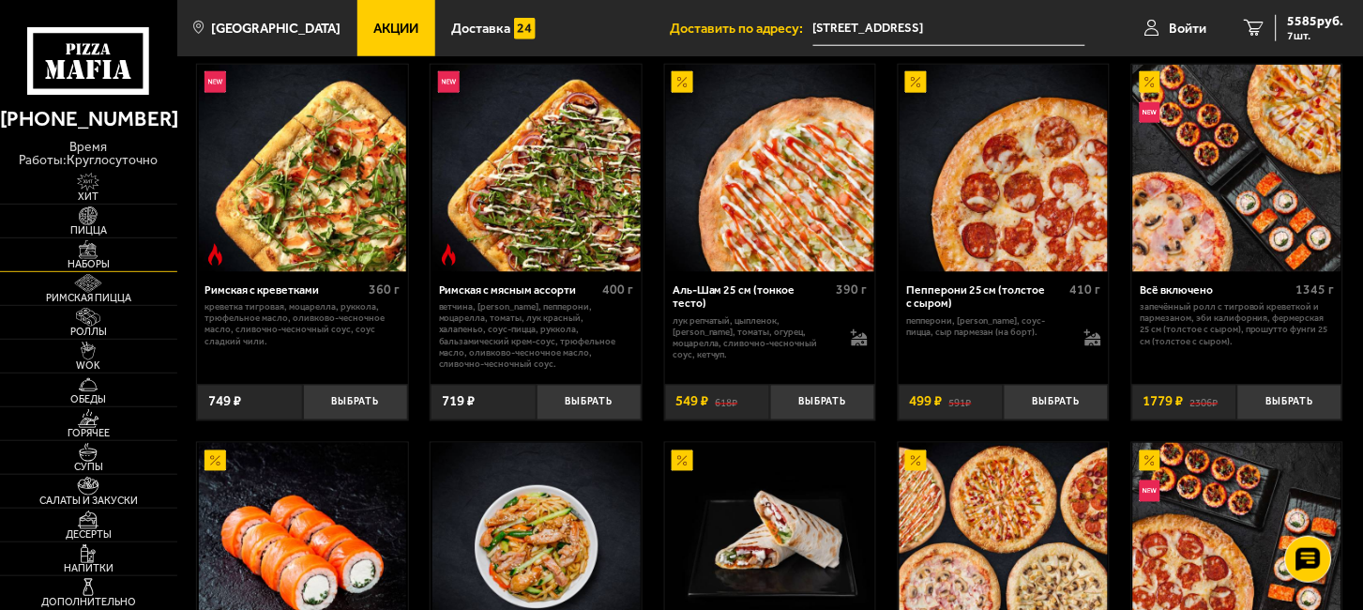
click at [108, 260] on span "Наборы" at bounding box center [88, 264] width 177 height 10
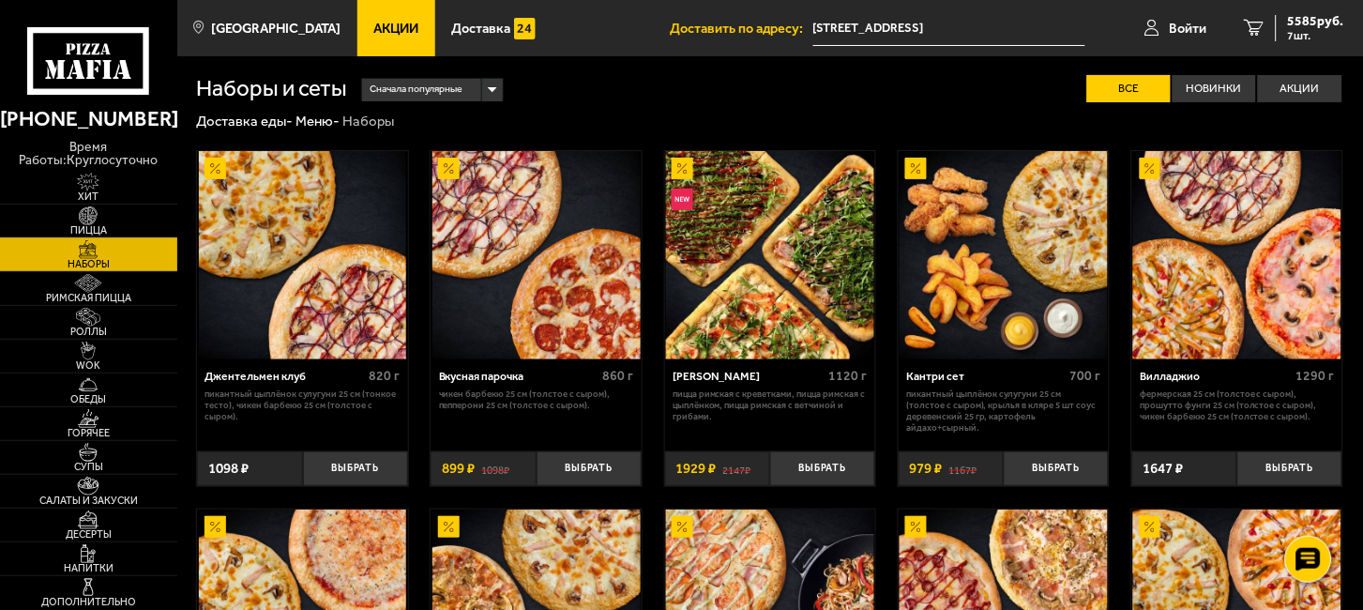
click at [95, 226] on span "Пицца" at bounding box center [88, 230] width 177 height 10
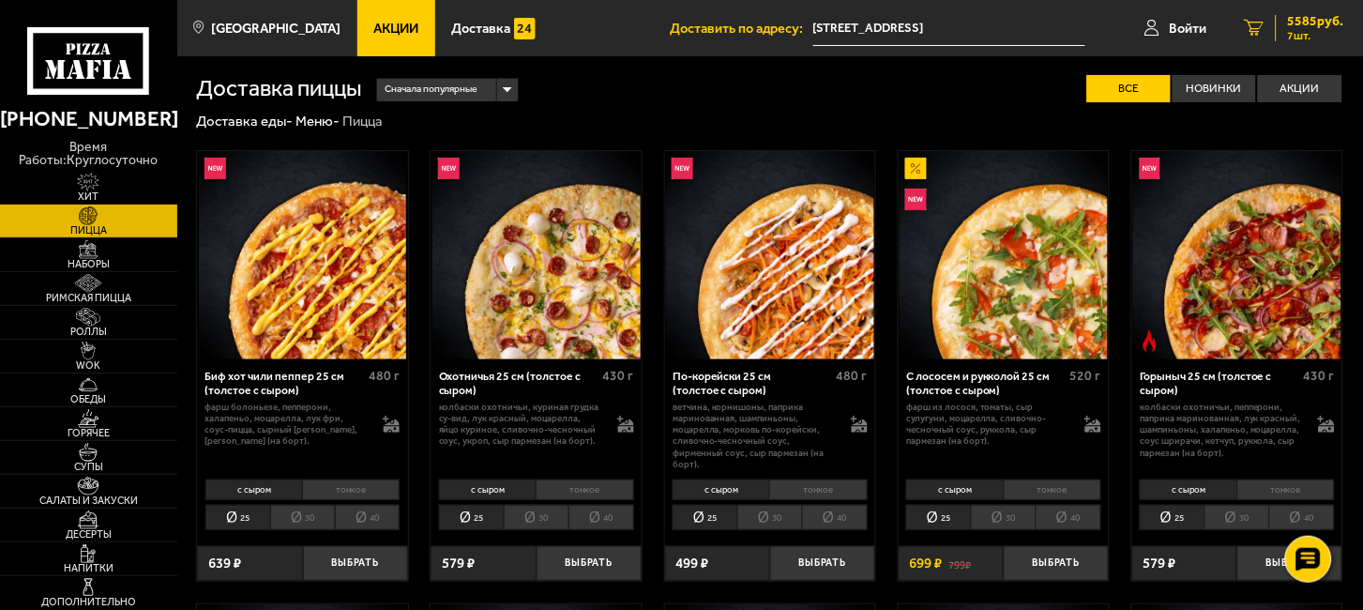
click at [1317, 19] on span "5585 руб." at bounding box center [1316, 21] width 56 height 13
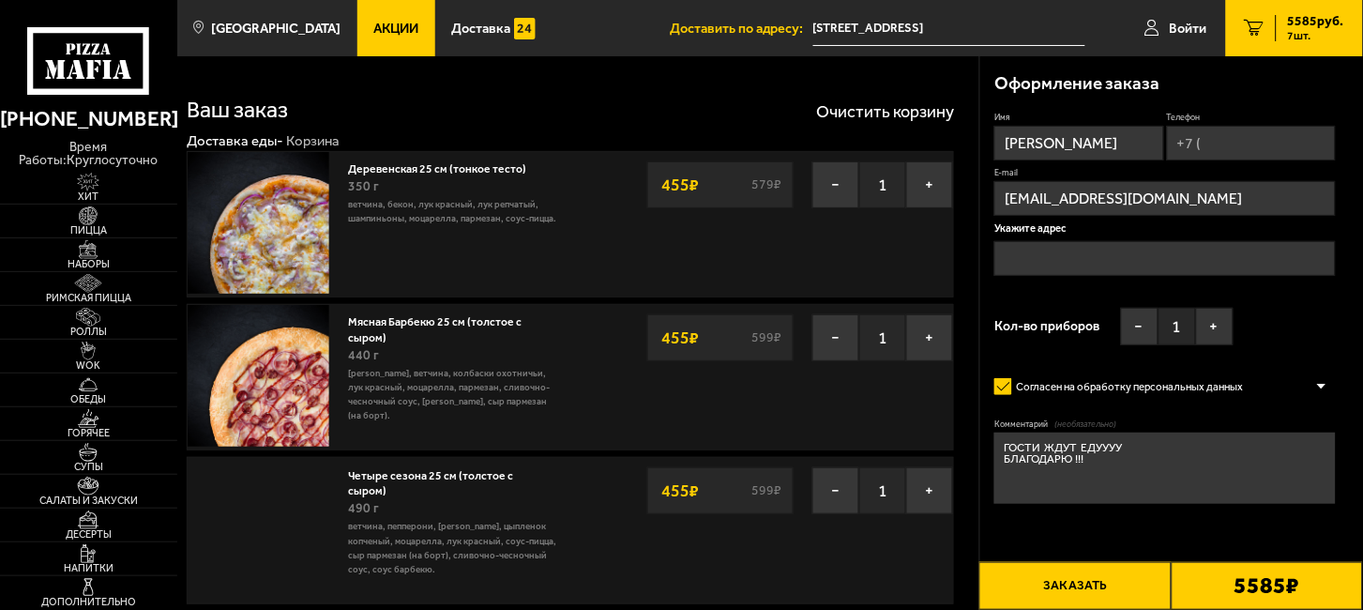
type input "[STREET_ADDRESS]"
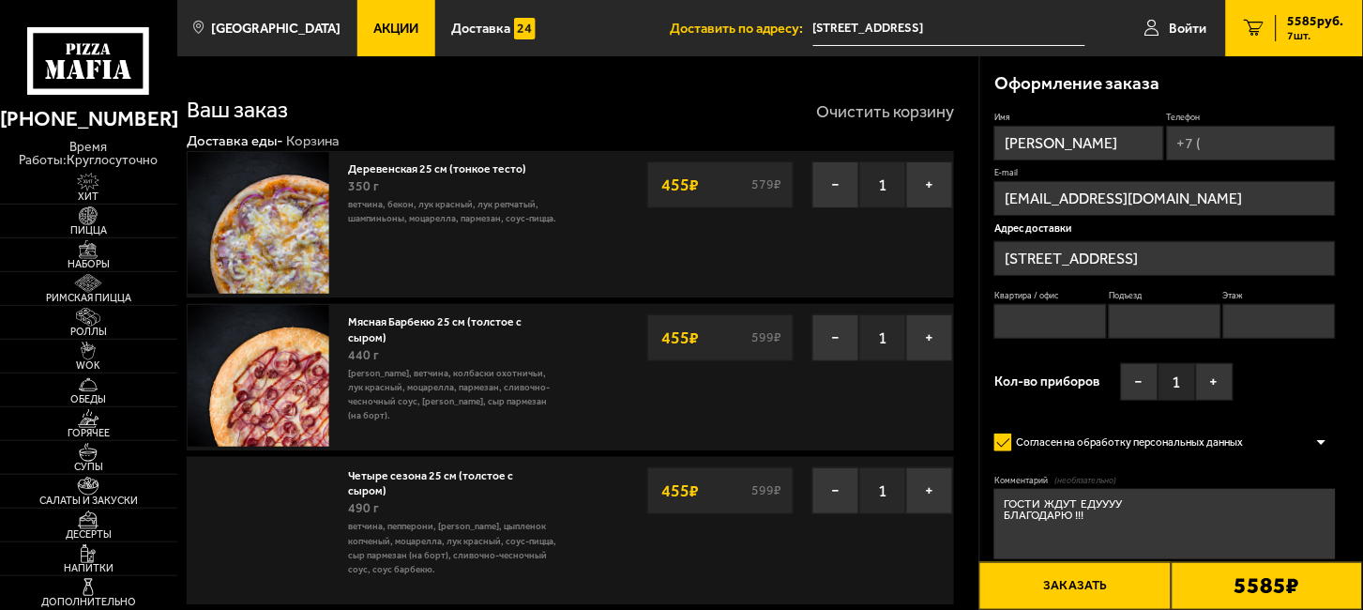
click at [872, 110] on button "Очистить корзину" at bounding box center [885, 111] width 138 height 17
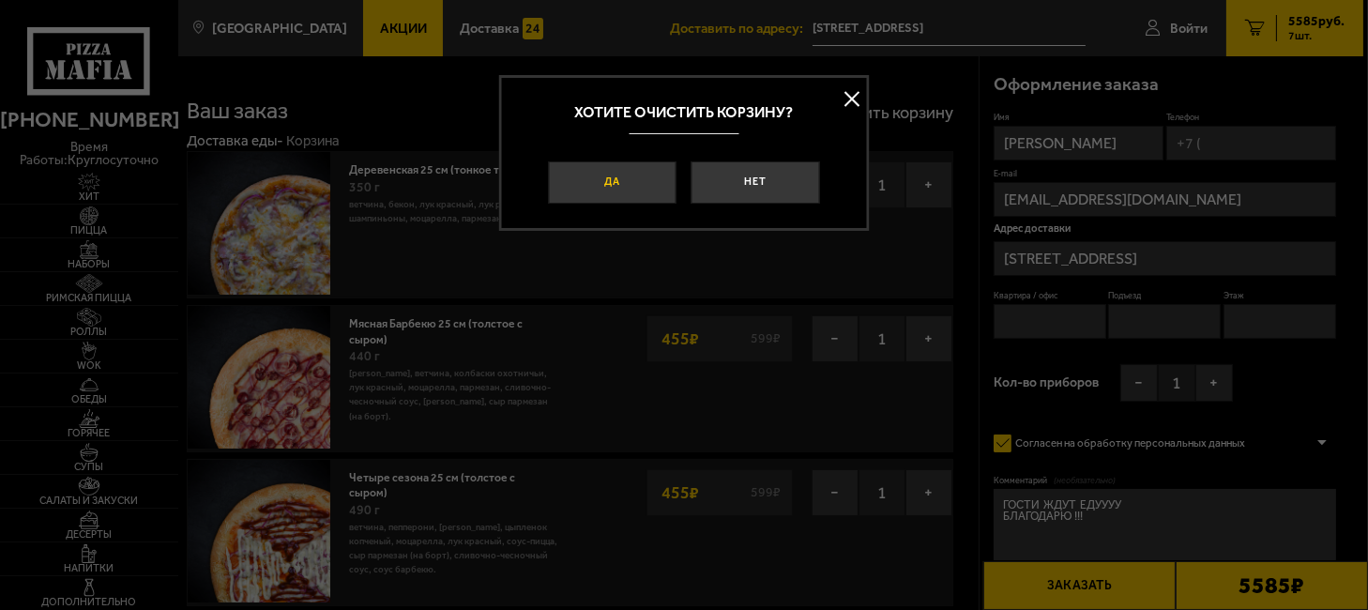
click at [615, 172] on button "Да" at bounding box center [612, 182] width 129 height 43
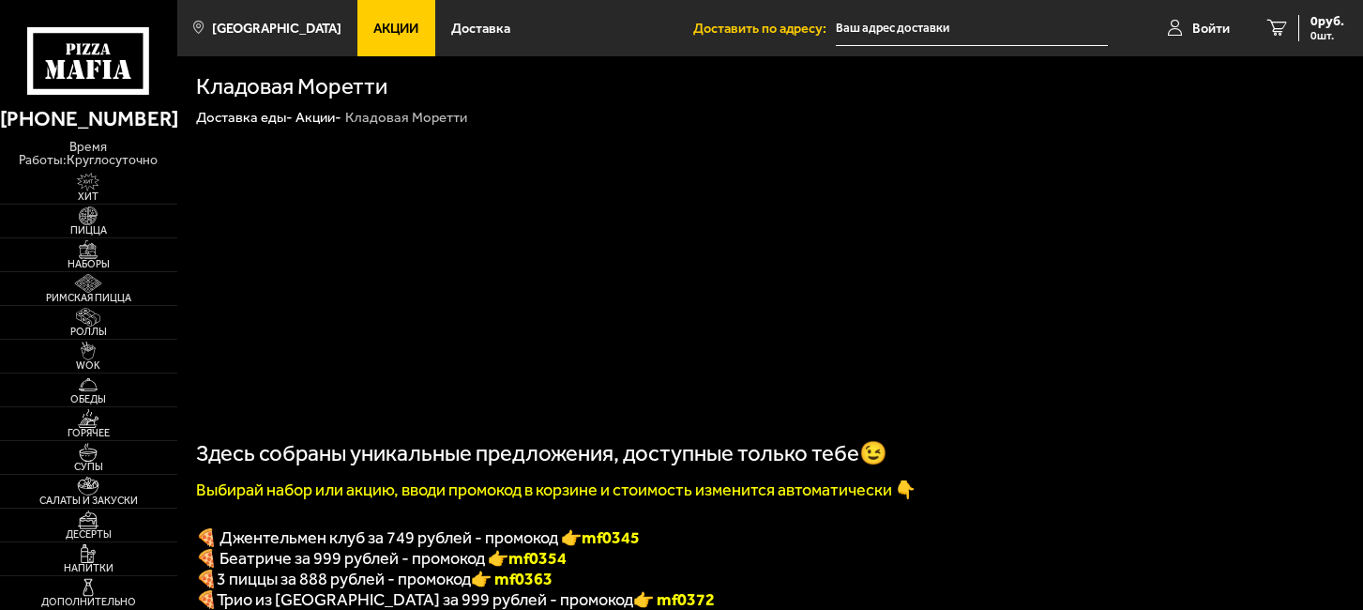
type input "[STREET_ADDRESS]"
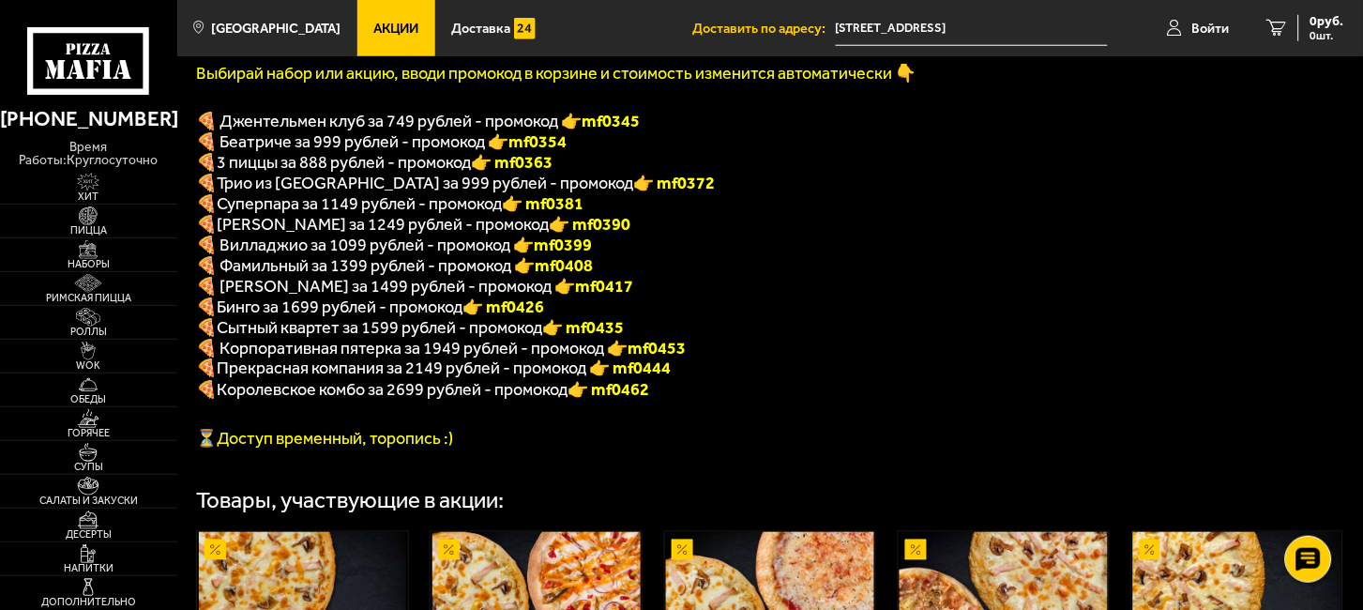
scroll to position [417, 0]
drag, startPoint x: 693, startPoint y: 354, endPoint x: 637, endPoint y: 357, distance: 56.4
click at [637, 357] on p "🍕 Корпоративная пятерка за 1949 рублей - промокод 👉 mf0453" at bounding box center [676, 348] width 961 height 21
copy b "mf0453"
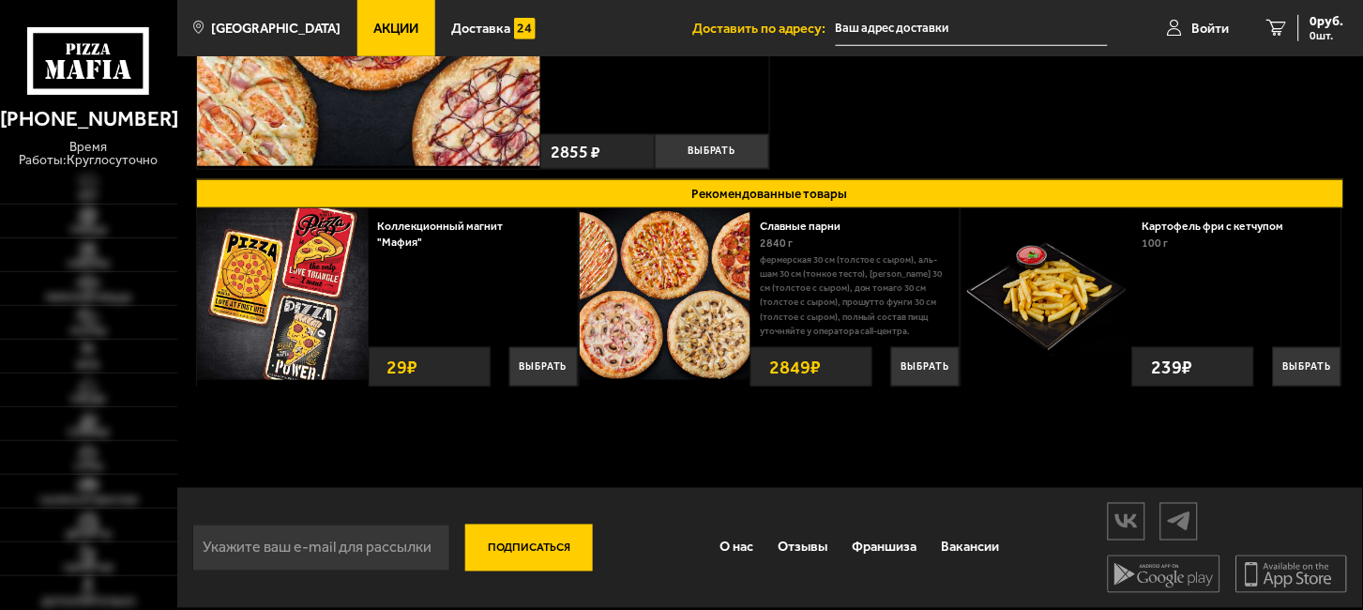
type input "[STREET_ADDRESS]"
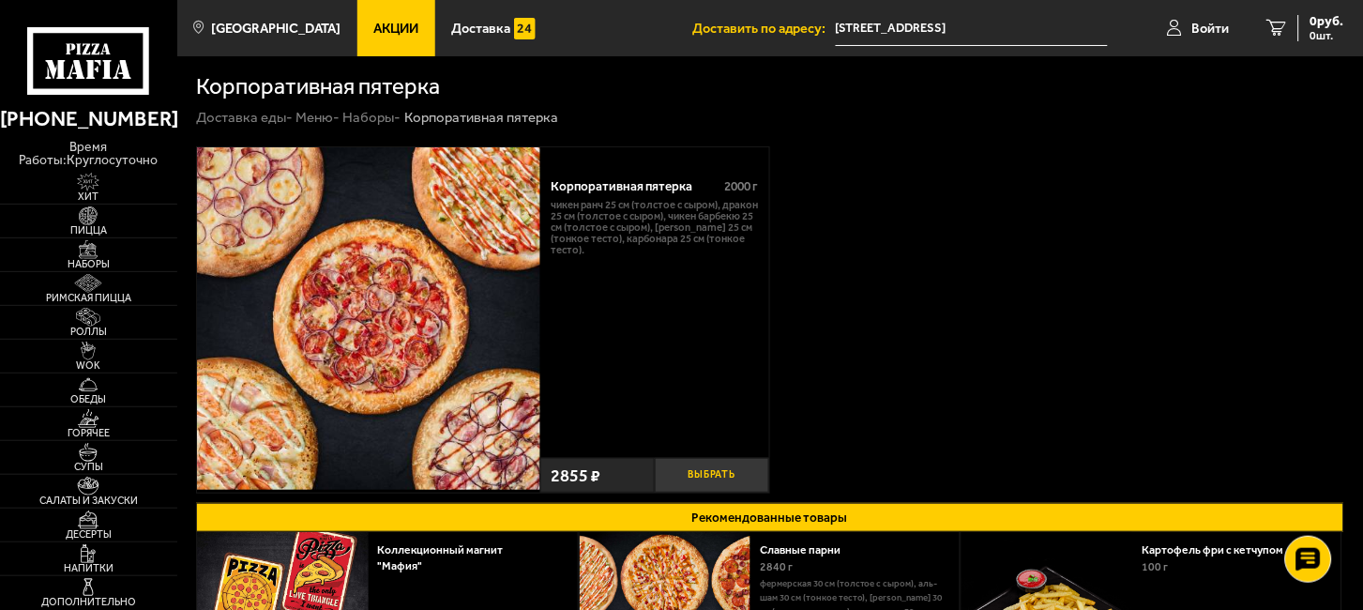
click at [721, 466] on button "Выбрать" at bounding box center [712, 475] width 114 height 35
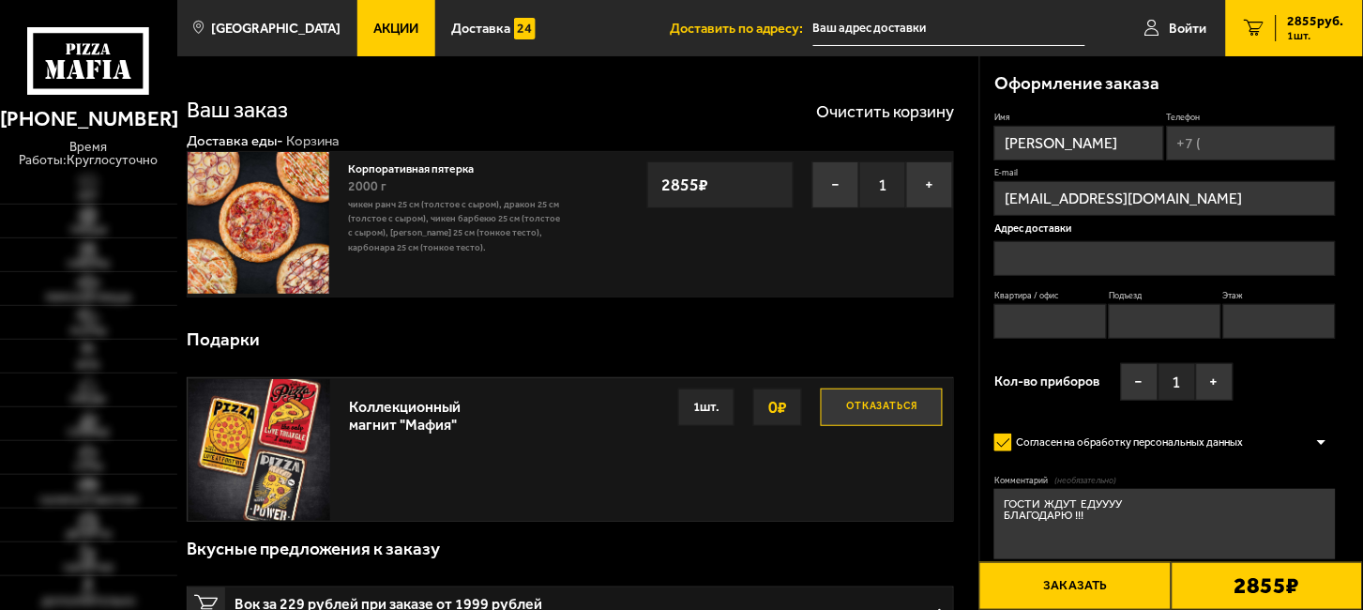
type input "[STREET_ADDRESS]"
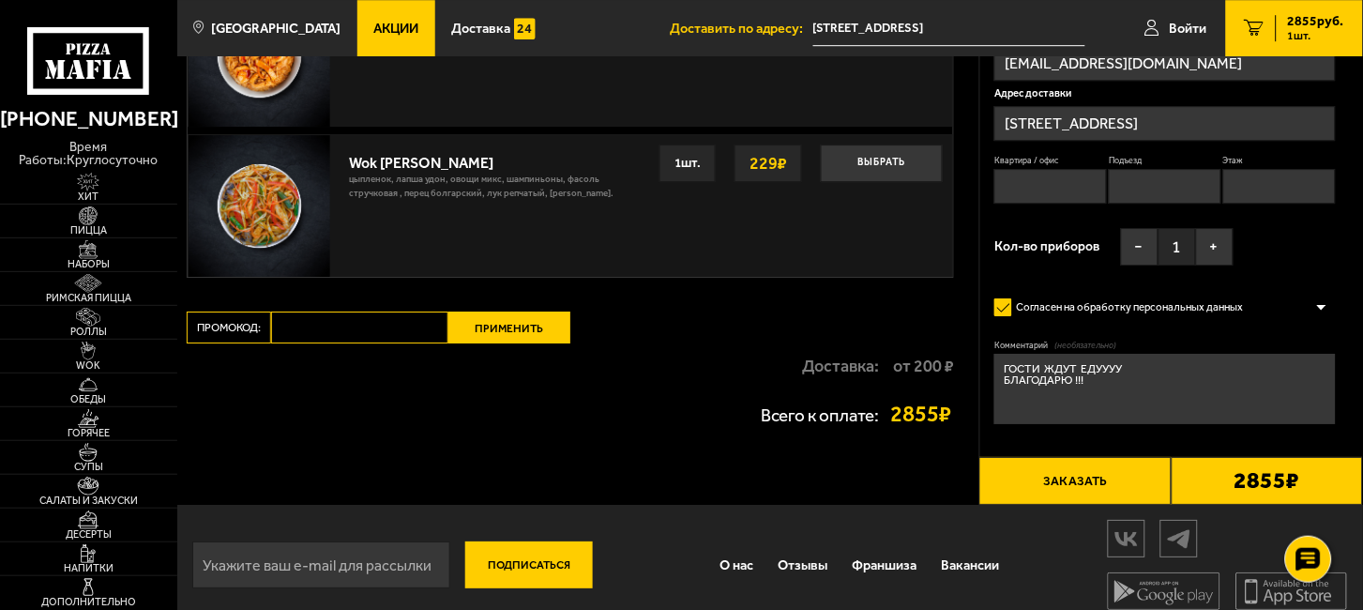
scroll to position [1271, 0]
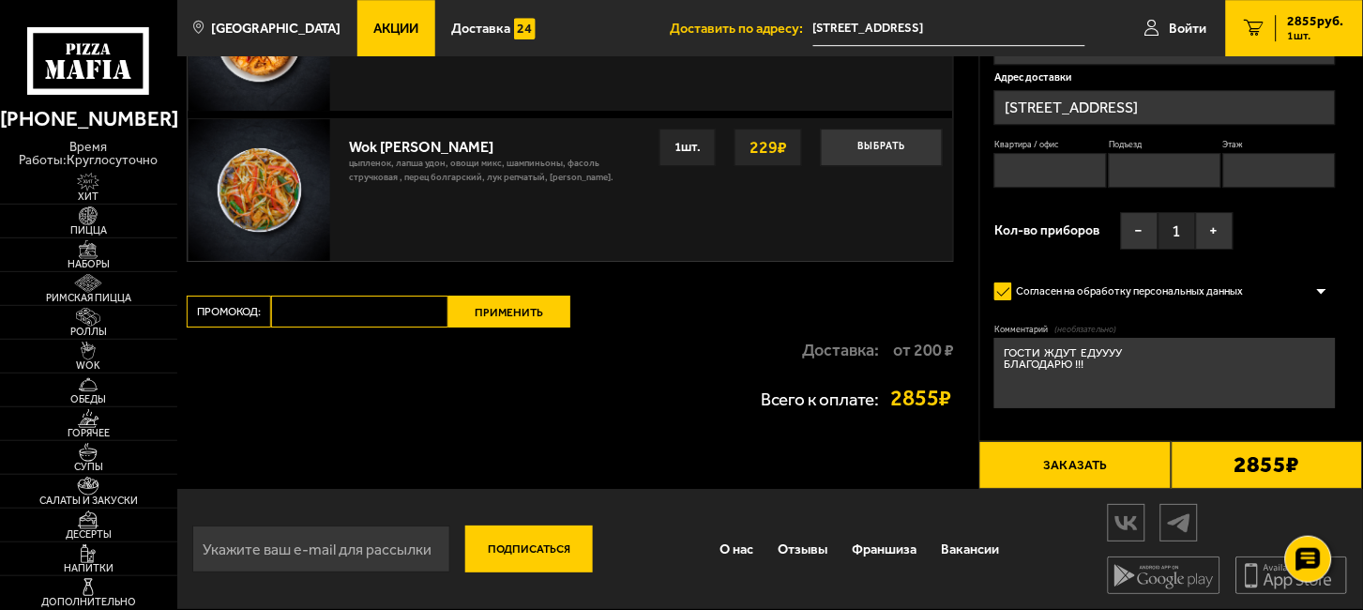
click at [337, 311] on input "Промокод:" at bounding box center [359, 312] width 177 height 32
paste input "mf0453"
type input "mf0453"
click at [499, 308] on button "Применить" at bounding box center [509, 312] width 122 height 32
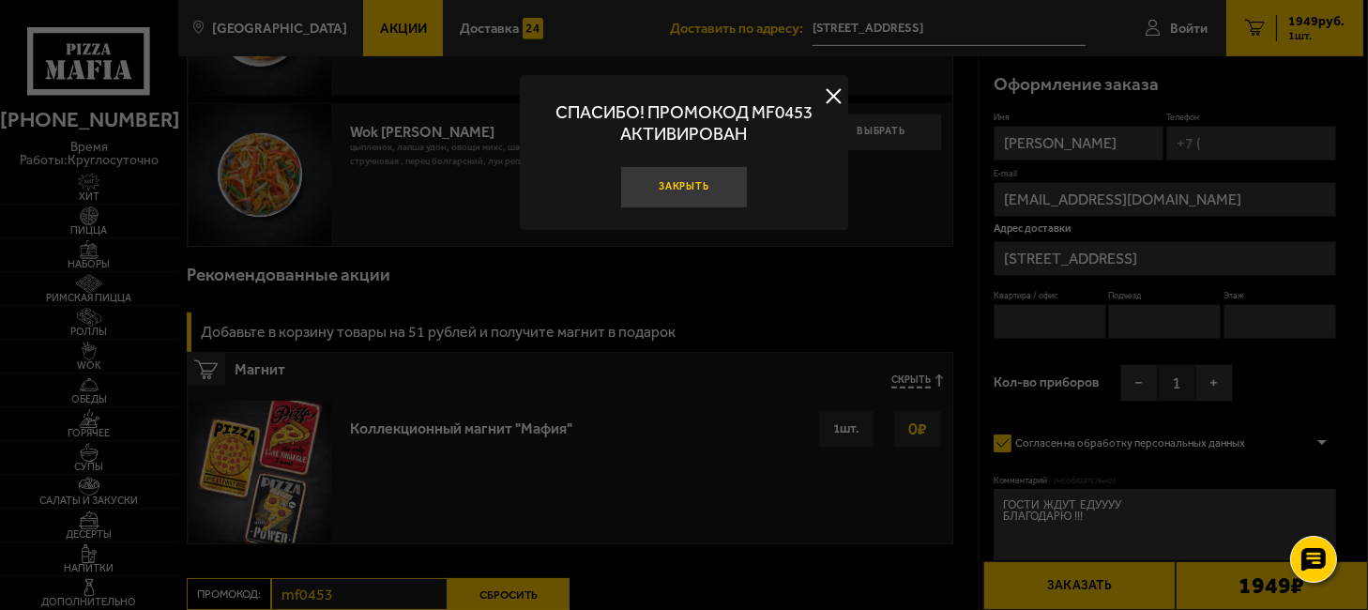
click at [689, 183] on button "Закрыть" at bounding box center [684, 187] width 129 height 43
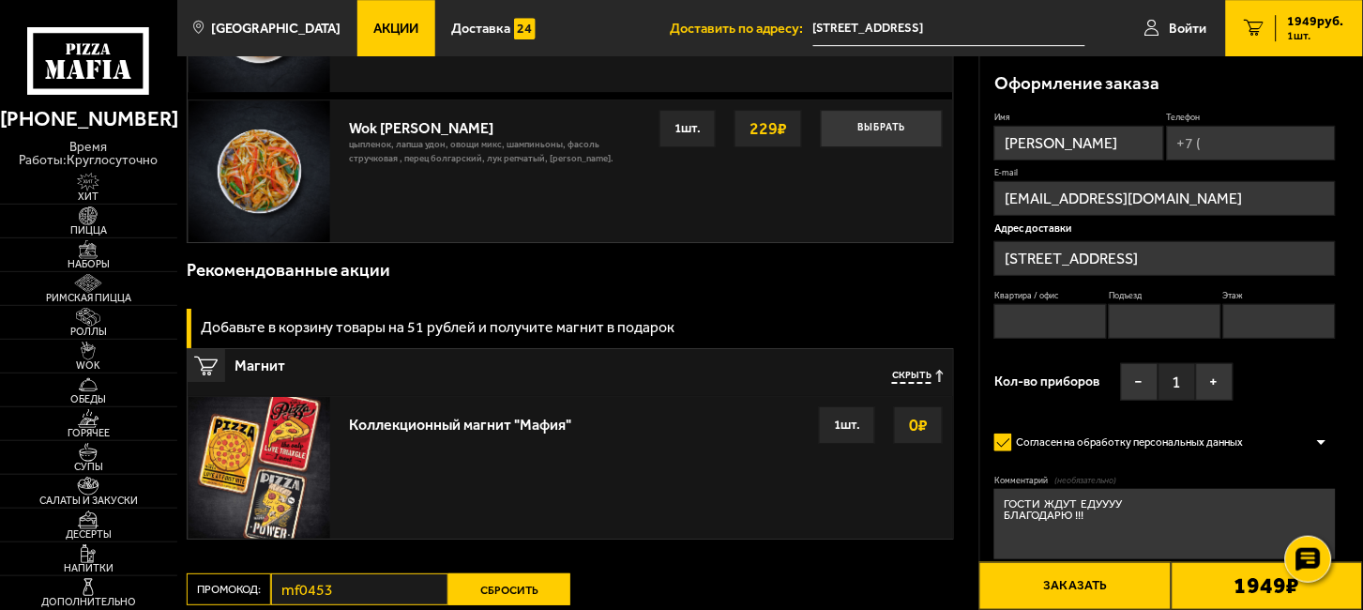
click at [842, 429] on div "1 шт." at bounding box center [847, 425] width 56 height 38
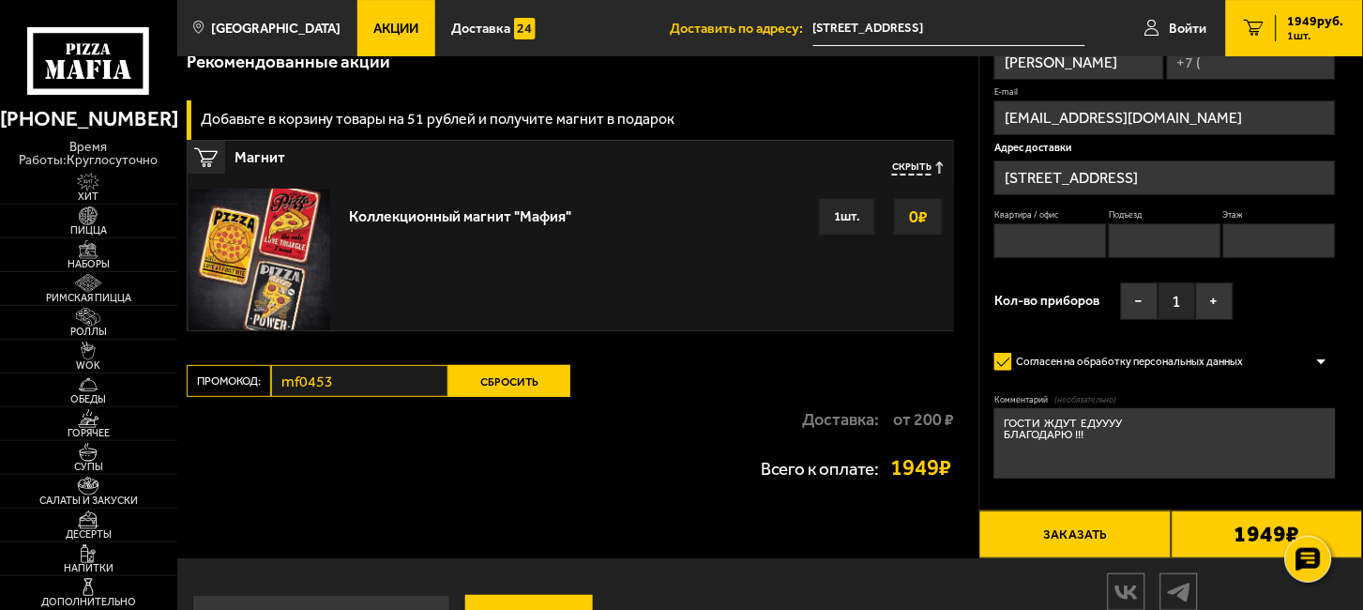
scroll to position [1346, 0]
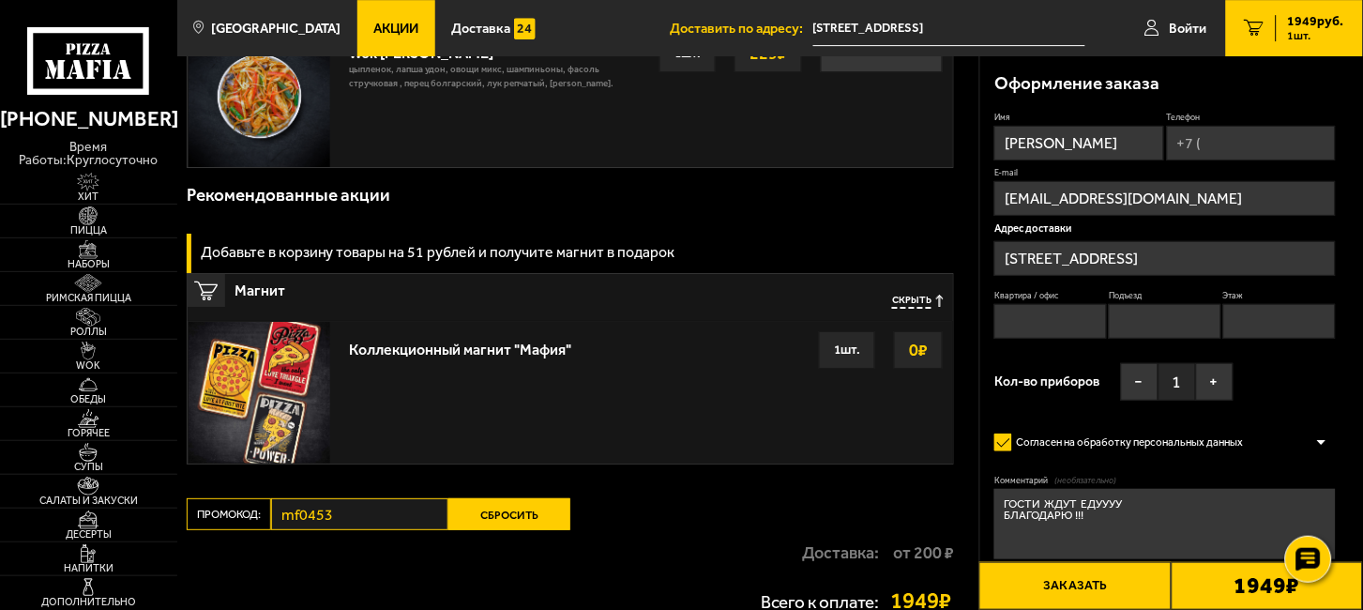
click at [844, 346] on div "1 шт." at bounding box center [847, 350] width 56 height 38
click at [922, 343] on strong "0 ₽" at bounding box center [918, 350] width 28 height 36
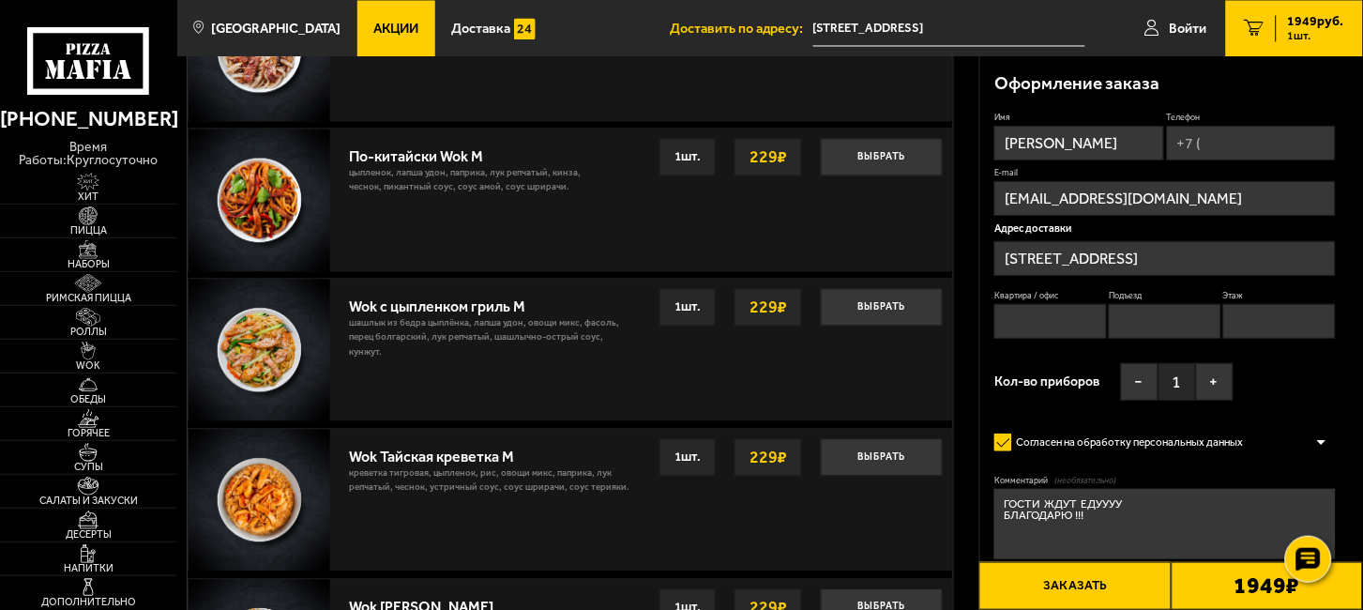
scroll to position [721, 0]
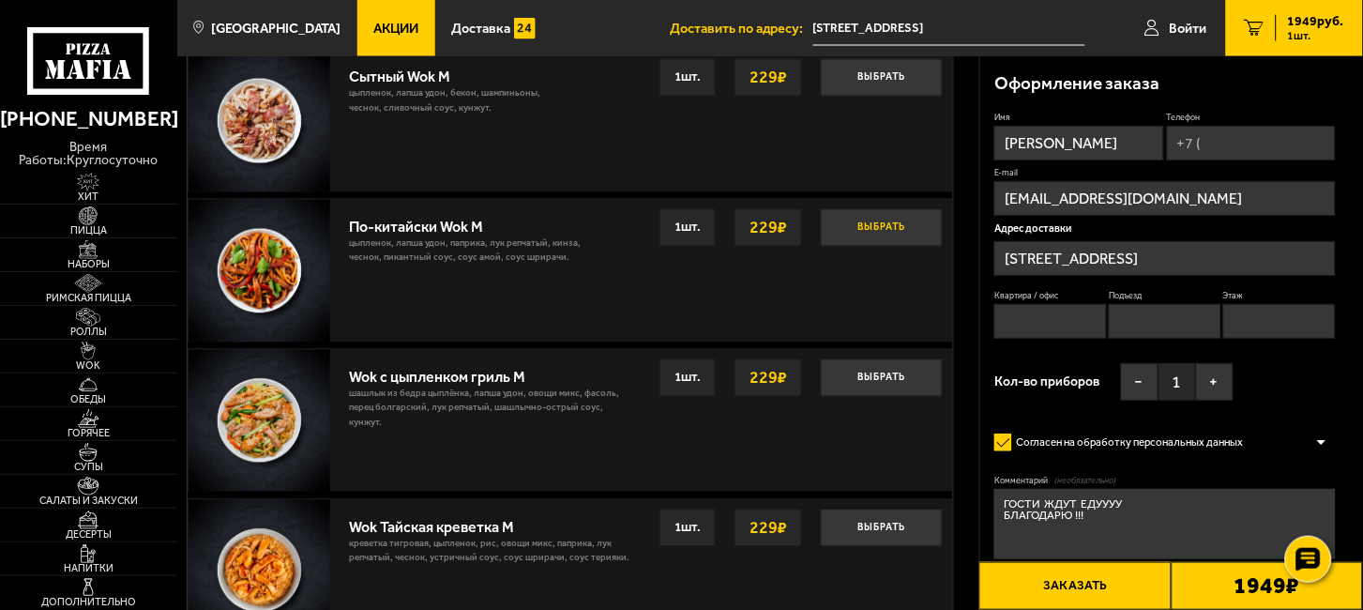
click at [887, 229] on button "Выбрать" at bounding box center [882, 228] width 122 height 38
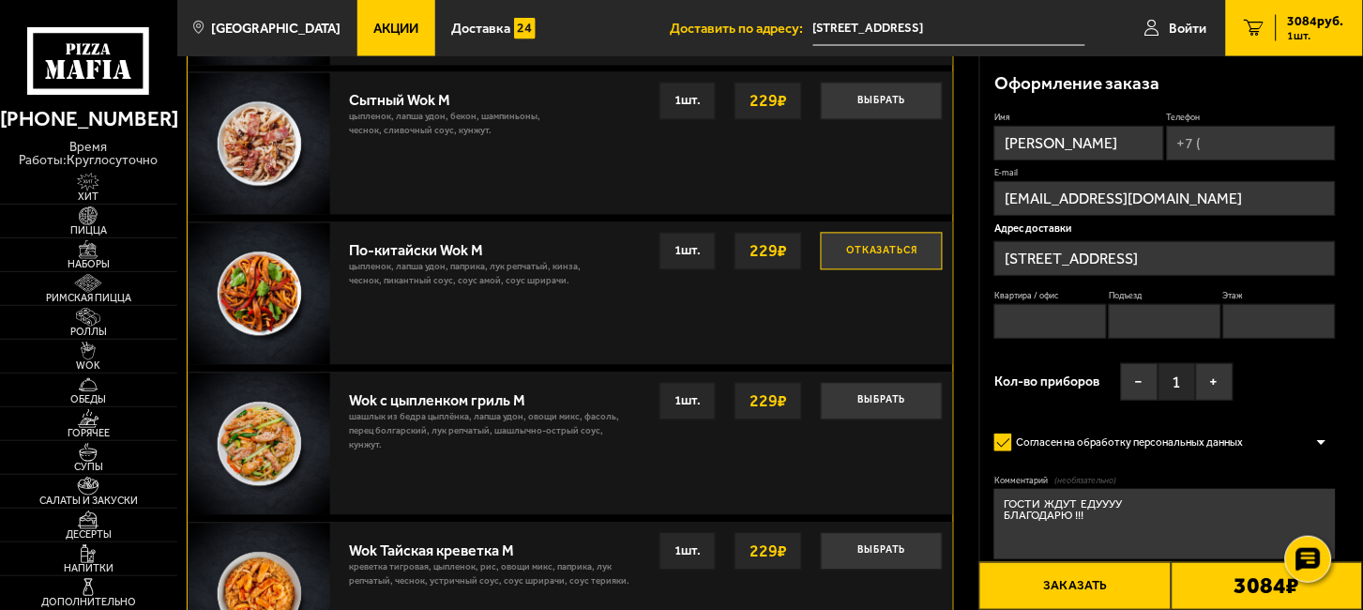
click at [886, 247] on button "Отказаться" at bounding box center [882, 252] width 122 height 38
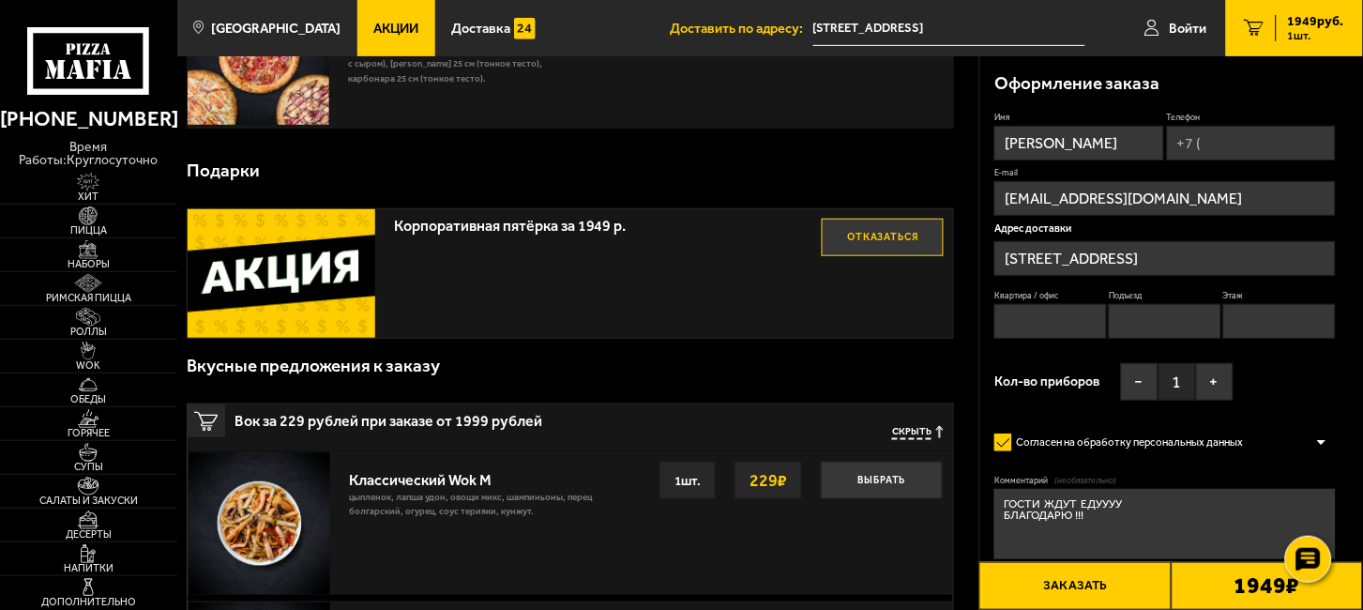
scroll to position [96, 0]
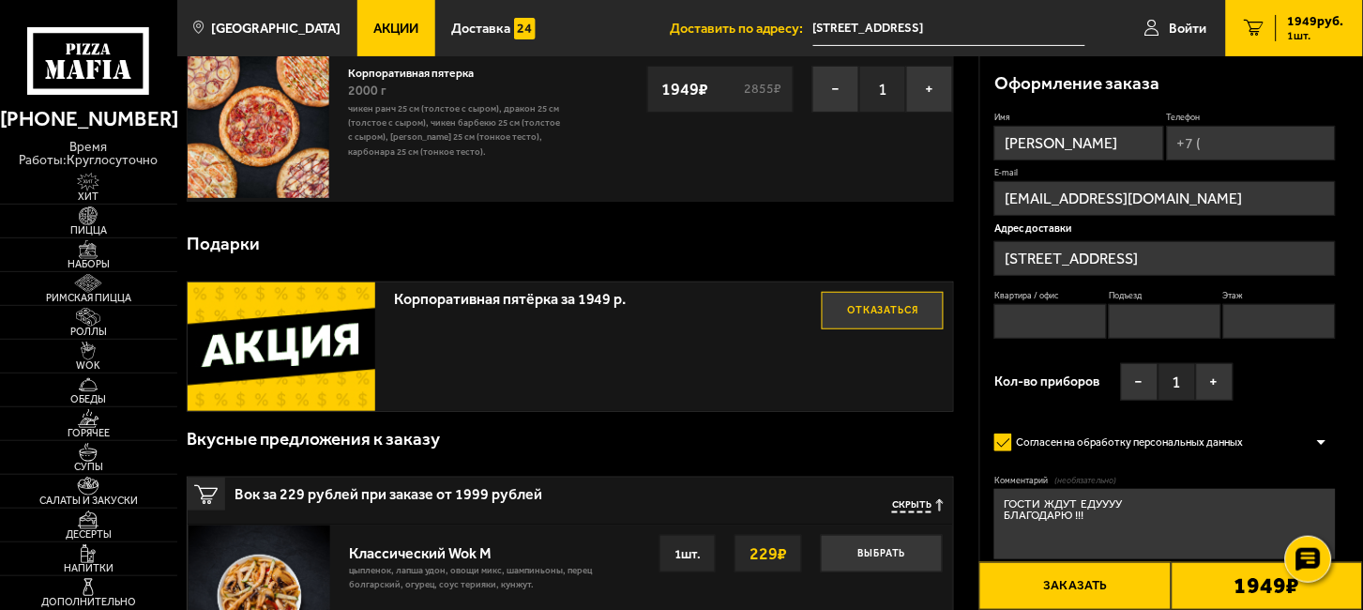
click at [1237, 150] on input "Телефон" at bounding box center [1251, 143] width 169 height 35
type input "[PHONE_NUMBER]"
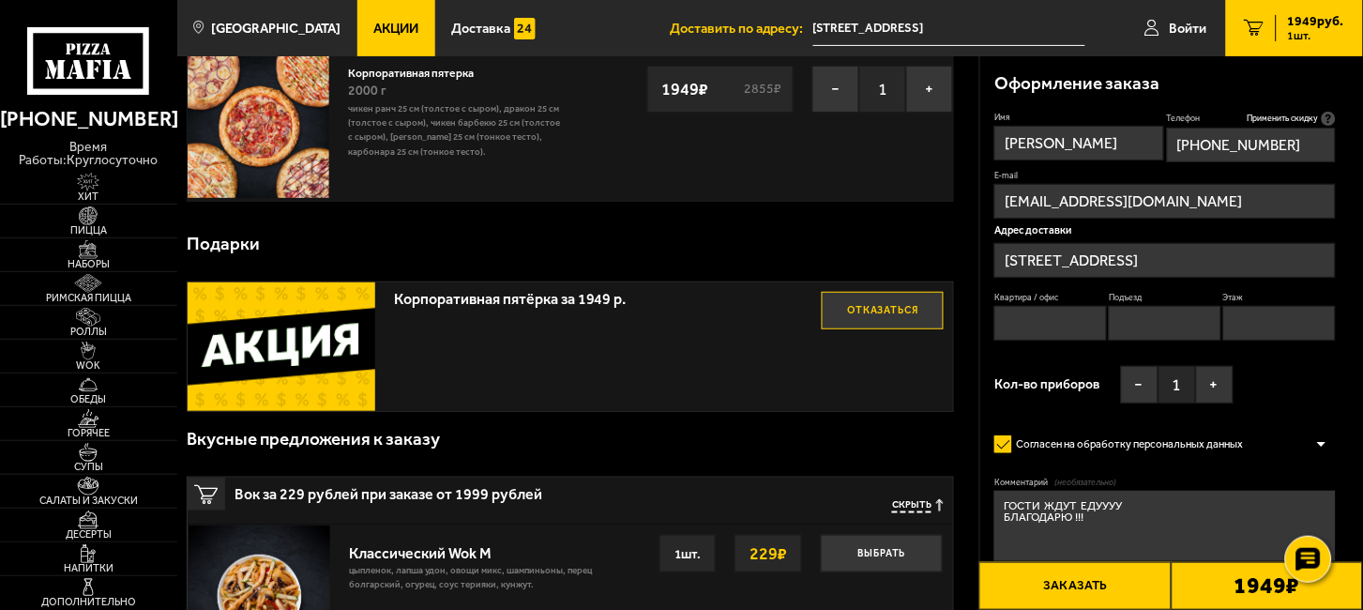
click at [1041, 328] on input "Квартира / офис" at bounding box center [1050, 323] width 112 height 35
type input "143"
click at [1153, 325] on input "Подъезд" at bounding box center [1165, 323] width 112 height 35
type input "4"
click at [1253, 316] on input "Этаж" at bounding box center [1279, 323] width 112 height 35
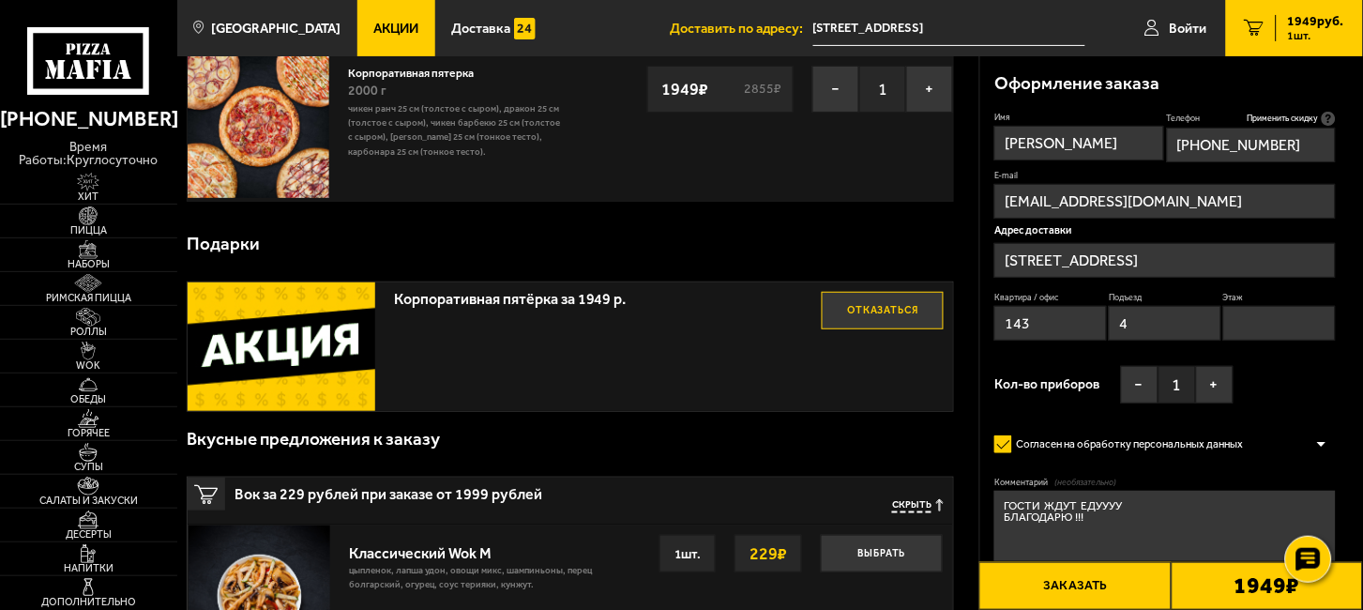
type input "9"
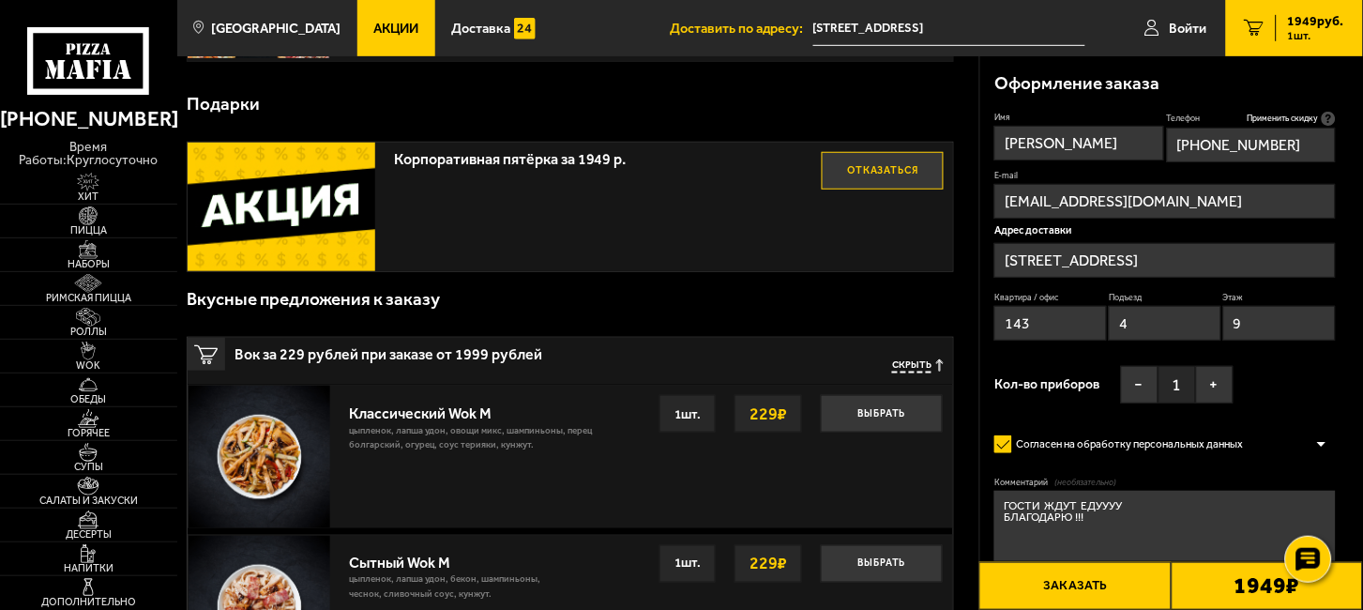
scroll to position [304, 0]
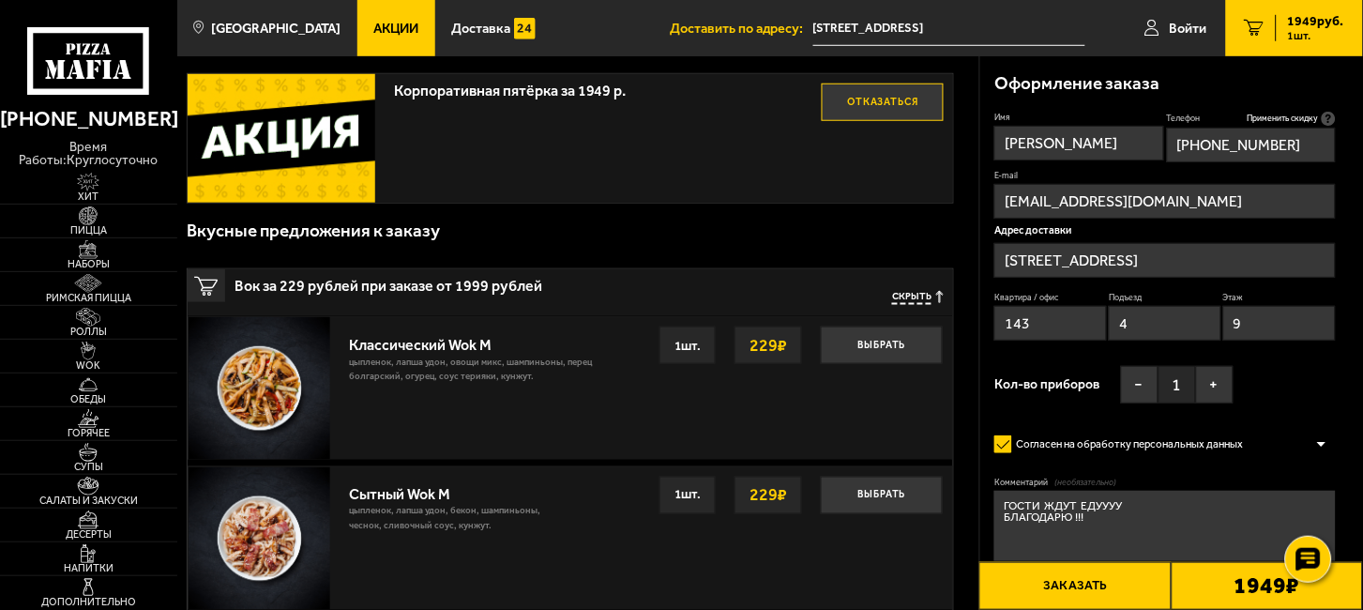
click at [1114, 580] on button "Заказать" at bounding box center [1074, 586] width 191 height 48
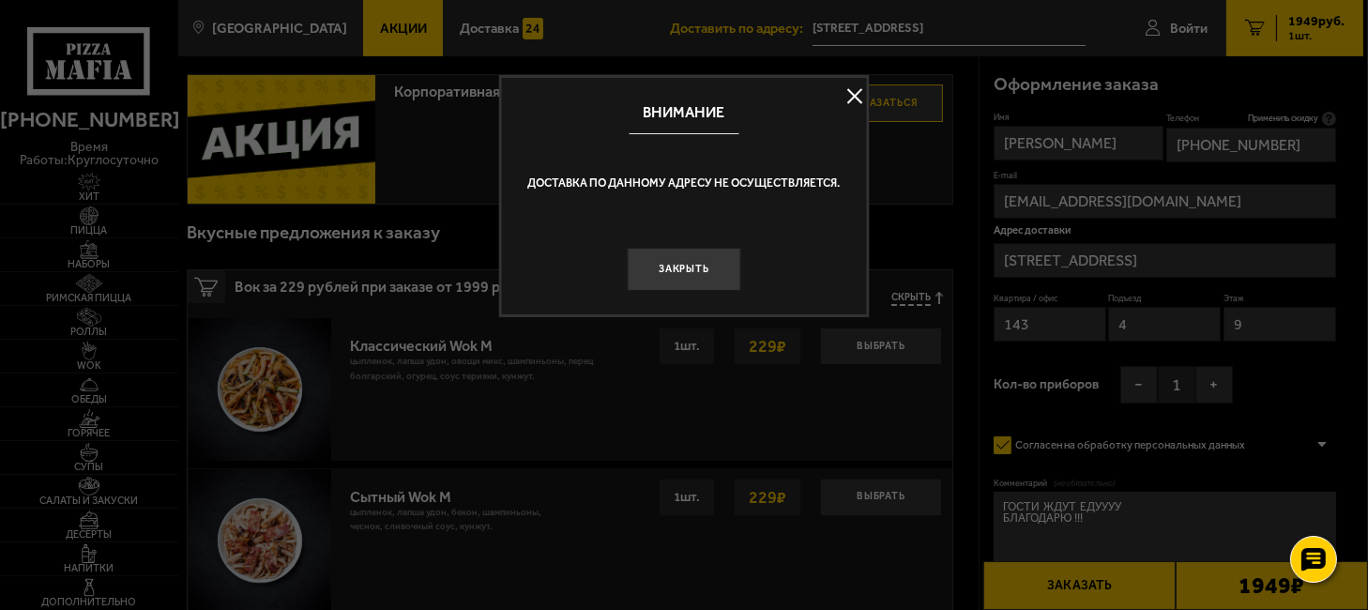
click at [860, 98] on button at bounding box center [855, 96] width 28 height 28
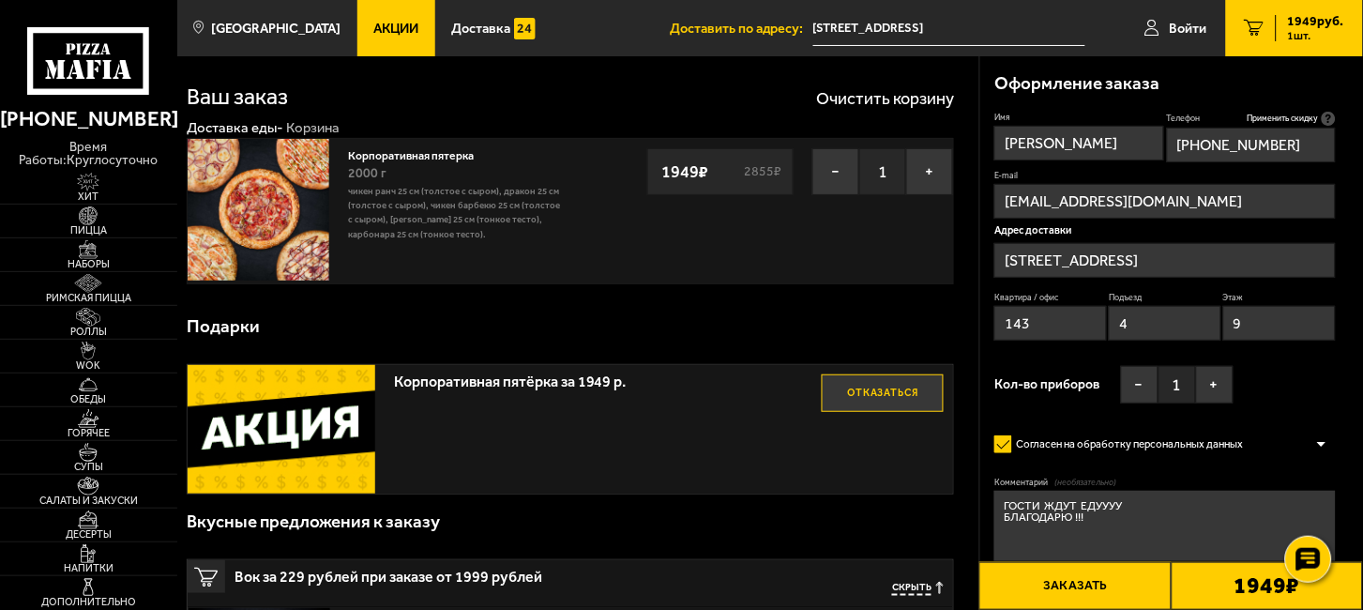
scroll to position [0, 0]
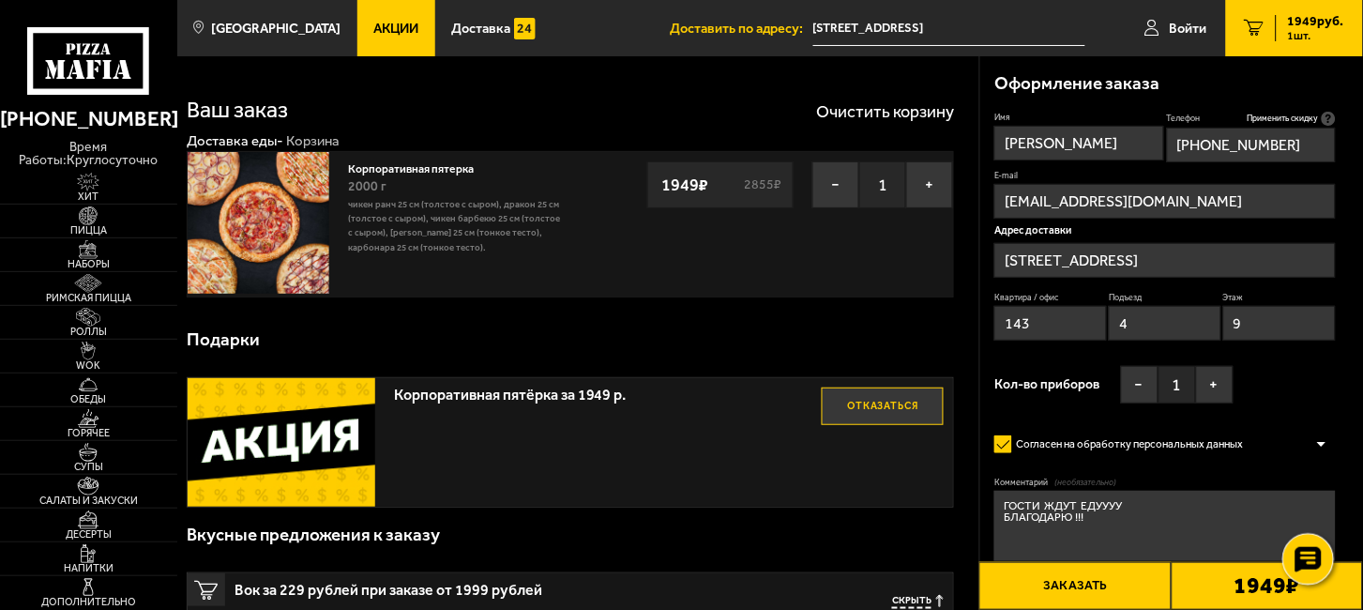
click at [1306, 559] on icon at bounding box center [1309, 560] width 27 height 26
click at [1070, 577] on button "Заказать" at bounding box center [1074, 586] width 191 height 48
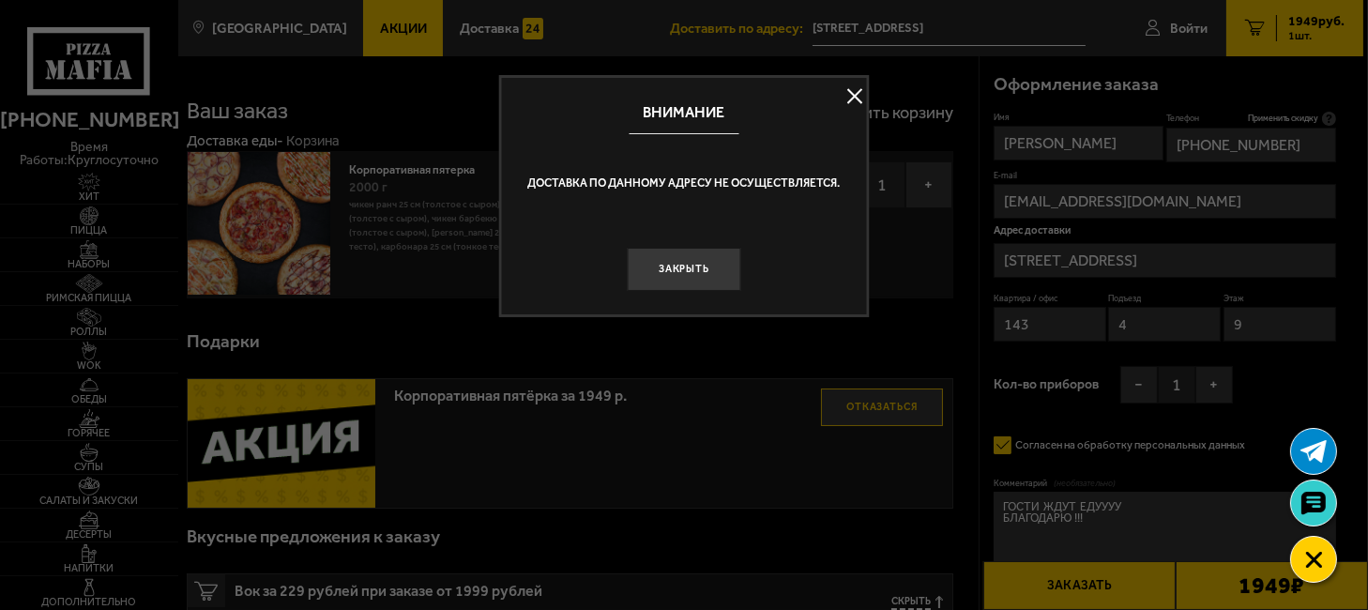
click at [850, 96] on button at bounding box center [855, 96] width 28 height 28
